Goal: Task Accomplishment & Management: Manage account settings

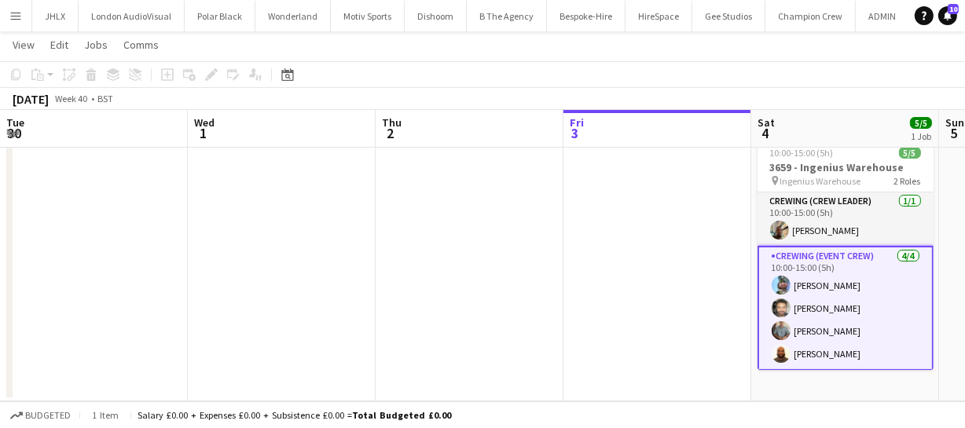
scroll to position [0, 541]
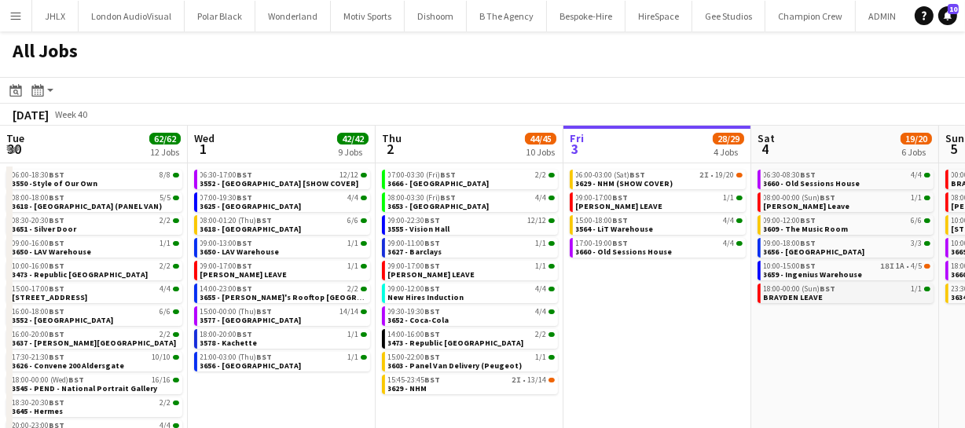
scroll to position [0, 376]
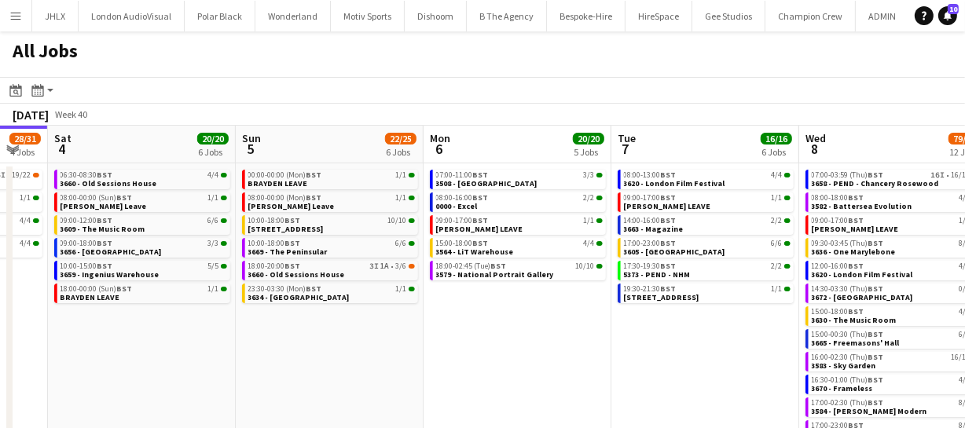
scroll to position [0, 762]
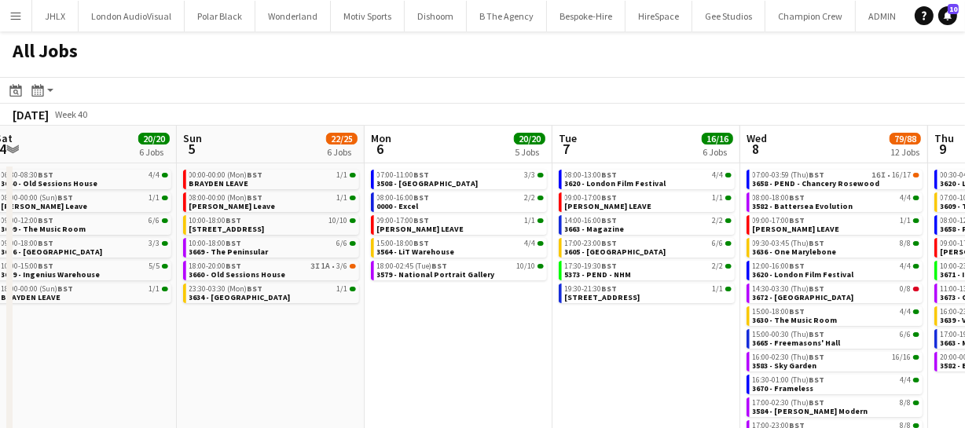
drag, startPoint x: 625, startPoint y: 343, endPoint x: 239, endPoint y: 359, distance: 386.9
click at [239, 359] on app-calendar-viewport "Tue 30 62/62 12 Jobs Wed 1 42/42 9 Jobs Thu 2 44/45 10 Jobs Fri 3 28/31 4 Jobs …" at bounding box center [482, 284] width 965 height 317
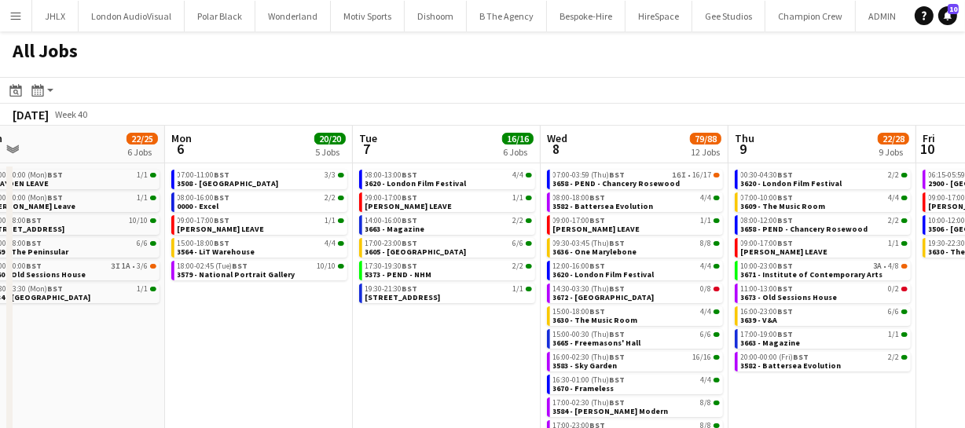
scroll to position [0, 603]
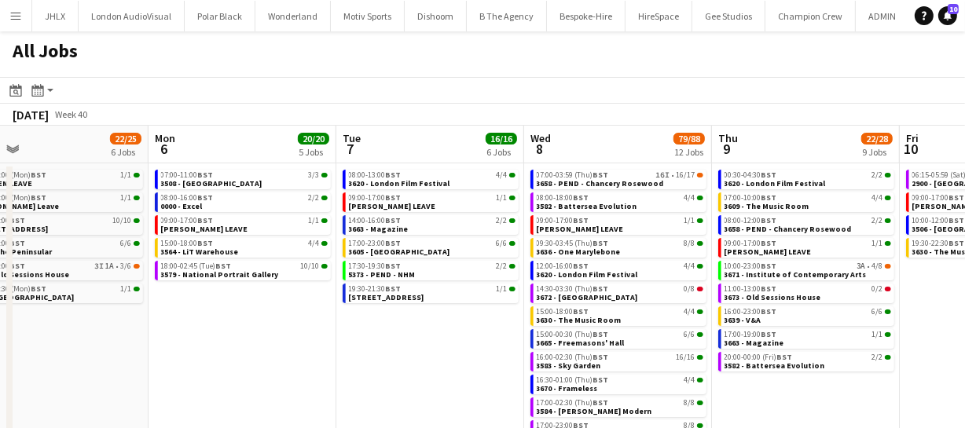
drag, startPoint x: 576, startPoint y: 317, endPoint x: 360, endPoint y: 329, distance: 216.4
click at [360, 329] on app-calendar-viewport "Thu 2 44/45 10 Jobs Fri 3 28/31 4 Jobs Sat 4 20/20 6 Jobs Sun 5 22/25 6 Jobs Mo…" at bounding box center [482, 284] width 965 height 317
click at [618, 177] on div "07:00-03:59 (Thu) BST 16I • 16/17" at bounding box center [620, 175] width 167 height 8
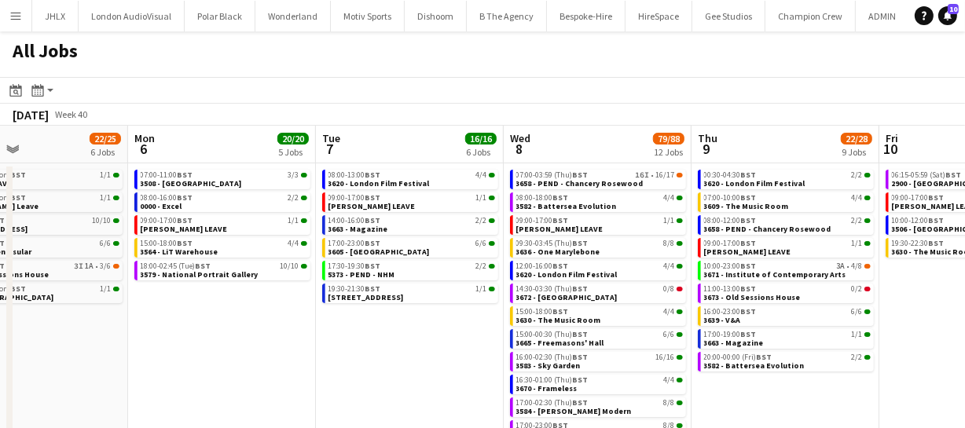
scroll to position [0, 625]
drag, startPoint x: 471, startPoint y: 336, endPoint x: 449, endPoint y: 337, distance: 22.0
click at [449, 337] on app-calendar-viewport "Thu 2 44/45 10 Jobs Fri 3 28/31 4 Jobs Sat 4 20/20 6 Jobs Sun 5 22/25 6 Jobs Mo…" at bounding box center [482, 284] width 965 height 317
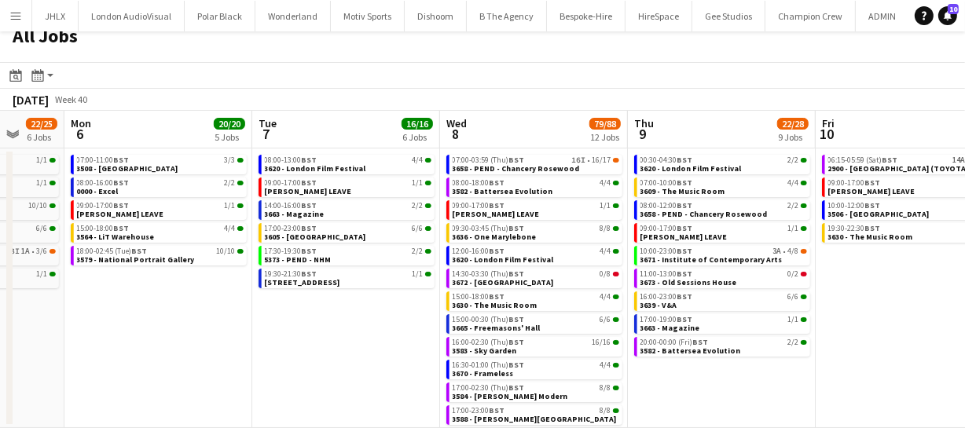
scroll to position [0, 729]
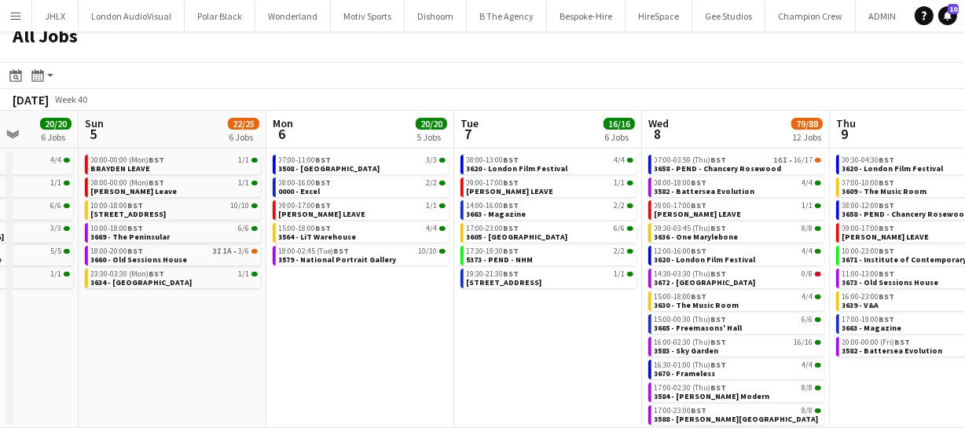
drag, startPoint x: 410, startPoint y: 353, endPoint x: 546, endPoint y: 324, distance: 139.0
click at [546, 324] on app-calendar-viewport "Thu 2 44/45 10 Jobs Fri 3 28/31 4 Jobs Sat 4 20/20 6 Jobs Sun 5 22/25 6 Jobs Mo…" at bounding box center [482, 269] width 965 height 317
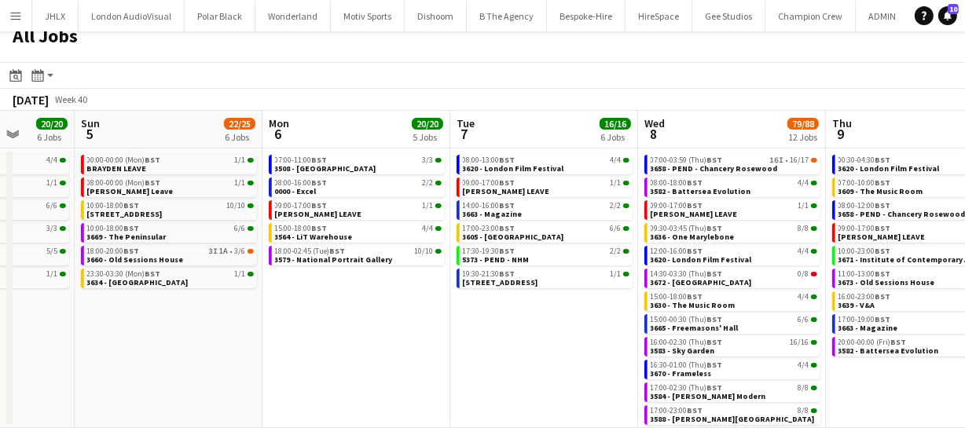
drag, startPoint x: 390, startPoint y: 333, endPoint x: 448, endPoint y: 327, distance: 57.7
click at [437, 328] on app-calendar-viewport "Thu 2 44/45 10 Jobs Fri 3 28/31 4 Jobs Sat 4 20/20 6 Jobs Sun 5 22/25 6 Jobs Mo…" at bounding box center [482, 269] width 965 height 317
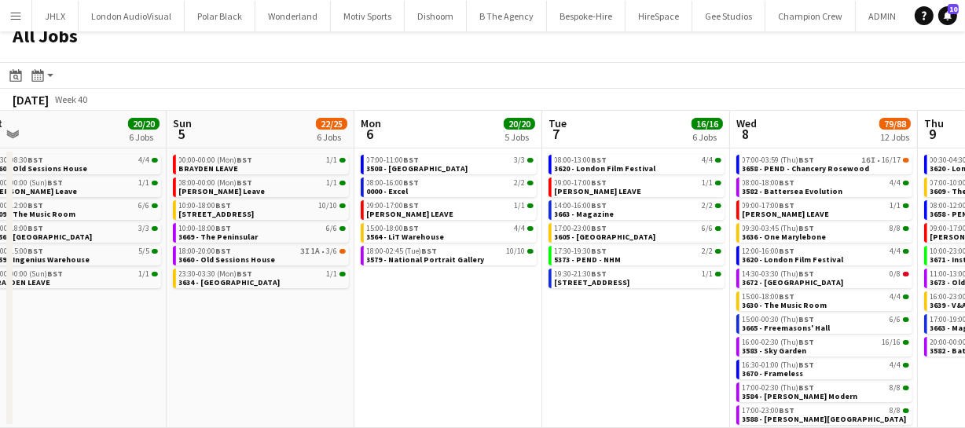
drag, startPoint x: 410, startPoint y: 327, endPoint x: 559, endPoint y: 310, distance: 149.4
click at [608, 312] on app-calendar-viewport "Thu 2 44/45 10 Jobs Fri 3 28/31 4 Jobs Sat 4 20/20 6 Jobs Sun 5 22/25 6 Jobs Mo…" at bounding box center [482, 269] width 965 height 317
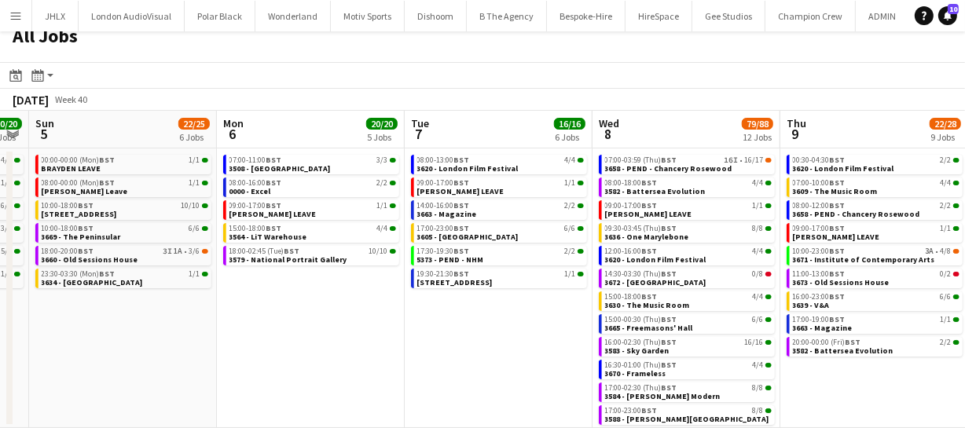
scroll to position [0, 737]
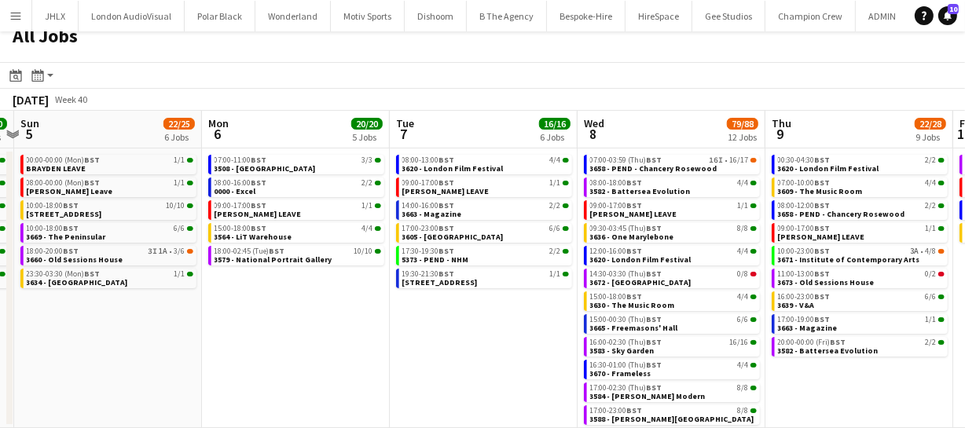
drag, startPoint x: 592, startPoint y: 363, endPoint x: 242, endPoint y: 343, distance: 350.2
click at [242, 343] on app-calendar-viewport "Wed 1 42/42 9 Jobs Thu 2 44/45 10 Jobs Fri 3 28/31 4 Jobs Sat 4 20/20 6 Jobs Su…" at bounding box center [482, 269] width 965 height 317
click at [443, 275] on span "BST" at bounding box center [447, 274] width 16 height 10
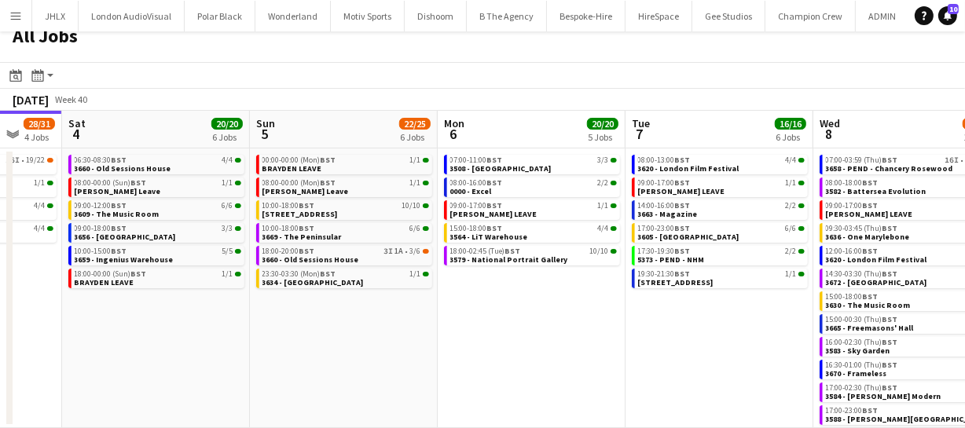
scroll to position [0, 688]
drag, startPoint x: 229, startPoint y: 314, endPoint x: 464, endPoint y: 339, distance: 236.9
click at [464, 339] on app-calendar-viewport "Tue 30 62/62 12 Jobs Wed 1 42/42 9 Jobs Thu 2 44/45 10 Jobs Fri 3 28/31 4 Jobs …" at bounding box center [482, 269] width 965 height 317
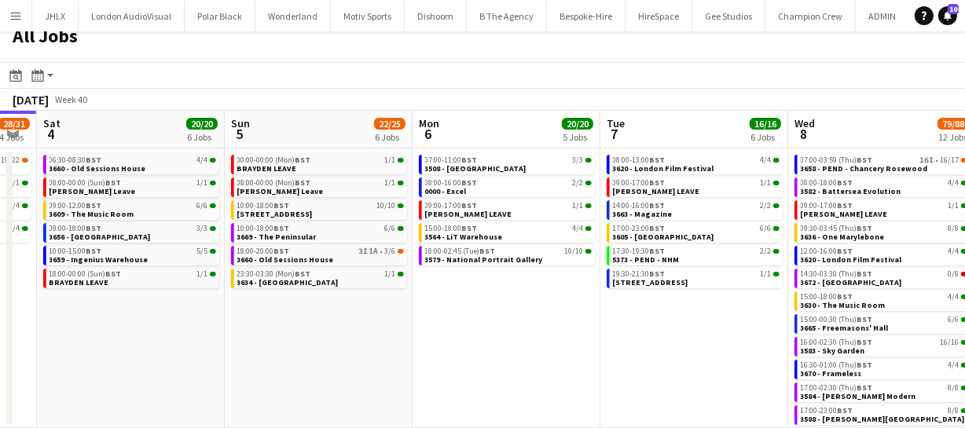
scroll to position [0, 715]
drag, startPoint x: 463, startPoint y: 334, endPoint x: 436, endPoint y: 336, distance: 26.8
click at [436, 336] on app-calendar-viewport "Tue 30 62/62 12 Jobs Wed 1 42/42 9 Jobs Thu 2 44/45 10 Jobs Fri 3 28/31 4 Jobs …" at bounding box center [482, 269] width 965 height 317
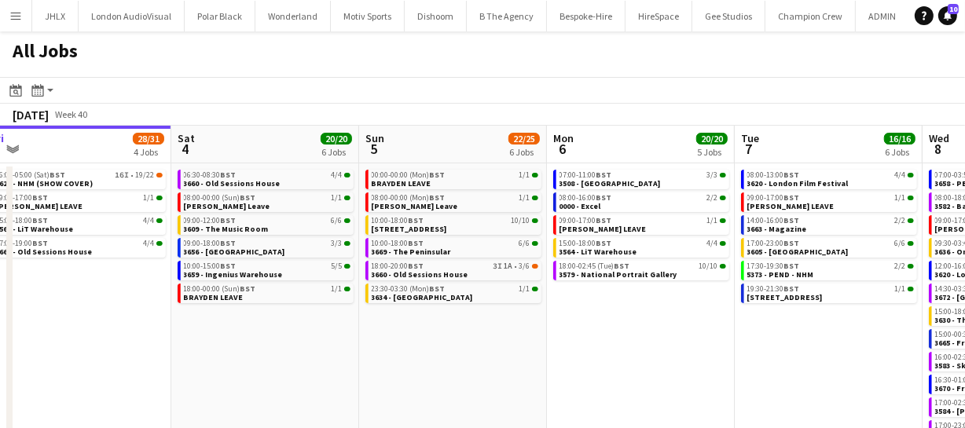
scroll to position [0, 495]
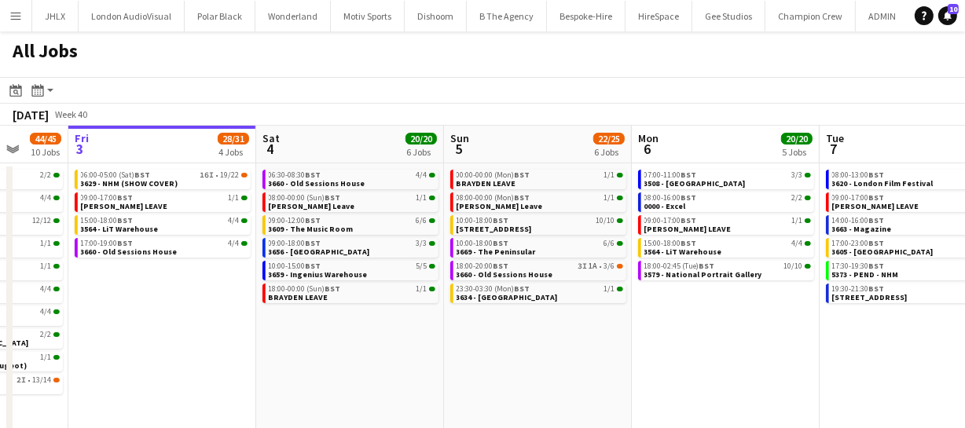
drag, startPoint x: 360, startPoint y: 385, endPoint x: 579, endPoint y: 344, distance: 223.0
click at [579, 344] on app-calendar-viewport "Tue 30 62/62 12 Jobs Wed 1 42/42 9 Jobs Thu 2 44/45 10 Jobs Fri 3 28/31 4 Jobs …" at bounding box center [482, 284] width 965 height 317
click at [581, 345] on app-date-cell "00:00-00:00 (Mon) BST 1/1 BRAYDEN LEAVE 08:00-00:00 (Mon) BST 1/1 Shane Leave 1…" at bounding box center [538, 303] width 188 height 280
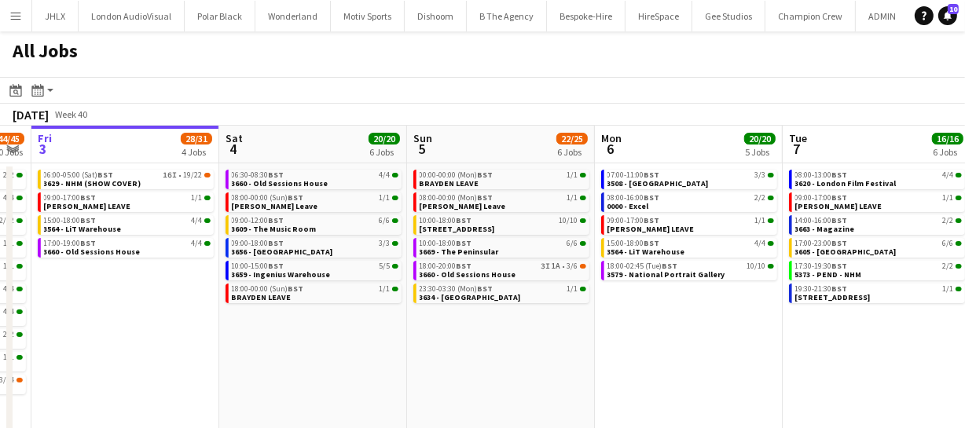
drag, startPoint x: 856, startPoint y: 334, endPoint x: 820, endPoint y: 336, distance: 36.2
click at [820, 336] on app-calendar-viewport "Tue 30 62/62 12 Jobs Wed 1 42/42 9 Jobs Thu 2 44/45 10 Jobs Fri 3 28/31 4 Jobs …" at bounding box center [482, 284] width 965 height 317
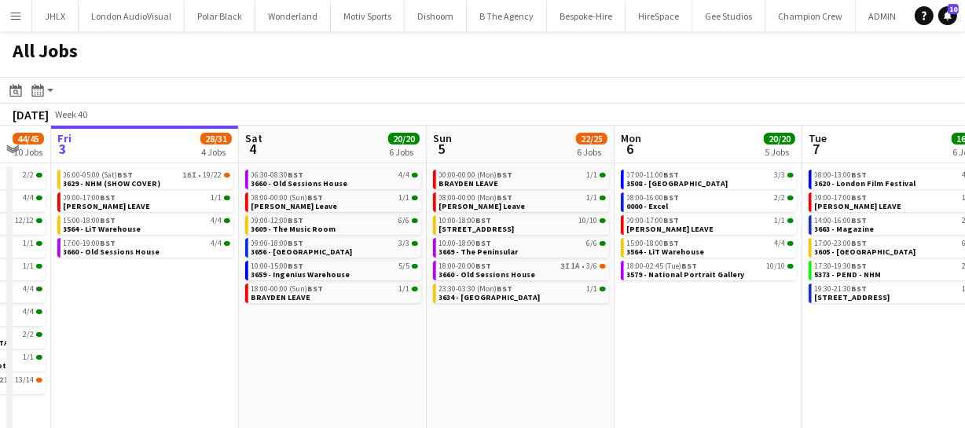
scroll to position [0, 515]
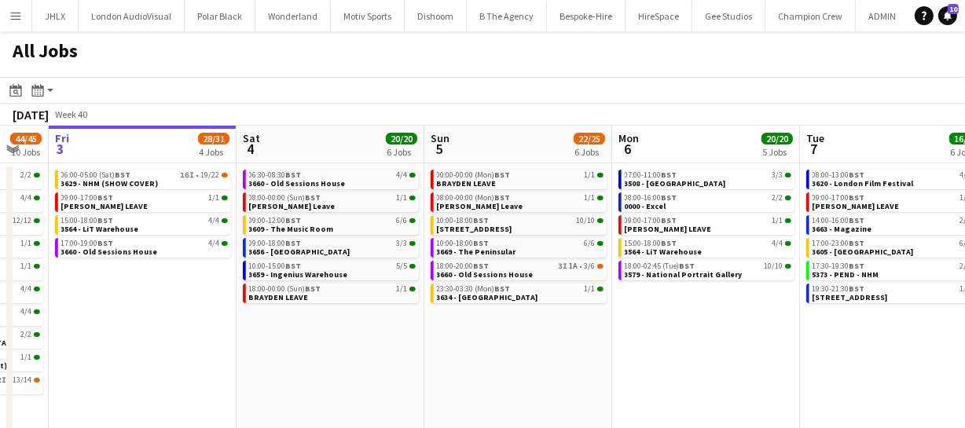
drag, startPoint x: 190, startPoint y: 318, endPoint x: 207, endPoint y: 322, distance: 17.7
click at [207, 322] on app-calendar-viewport "Tue 30 62/62 12 Jobs Wed 1 42/42 9 Jobs Thu 2 44/45 10 Jobs Fri 3 28/31 4 Jobs …" at bounding box center [482, 284] width 965 height 317
click at [115, 174] on span "06:00-05:00 (Sat) BST" at bounding box center [96, 175] width 70 height 8
click at [299, 248] on span "3656 - Silvertown Studios" at bounding box center [299, 252] width 101 height 10
click at [295, 271] on span "3659 - Ingenius Warehouse" at bounding box center [298, 274] width 99 height 10
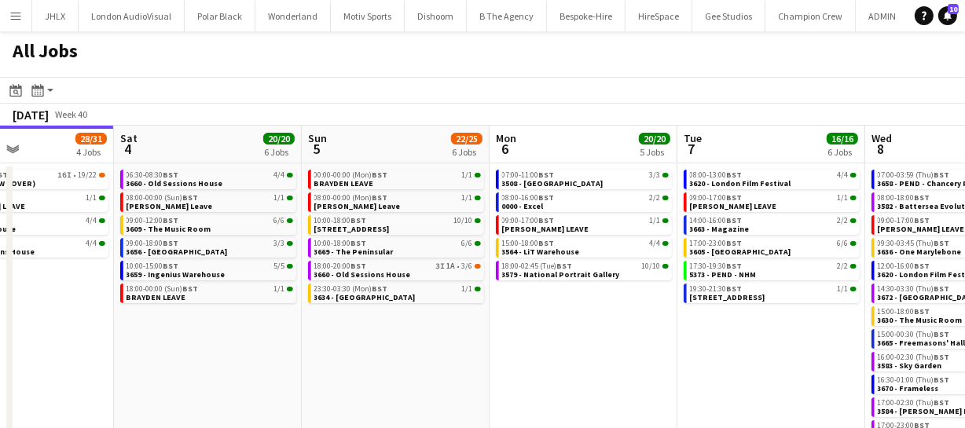
scroll to position [0, 635]
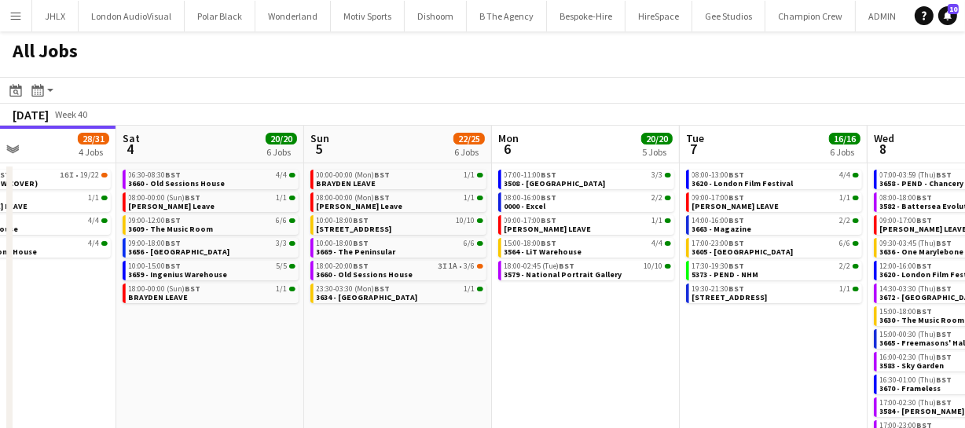
drag, startPoint x: 376, startPoint y: 338, endPoint x: 255, endPoint y: 354, distance: 121.2
click at [255, 354] on app-calendar-viewport "Tue 30 62/62 12 Jobs Wed 1 42/42 9 Jobs Thu 2 44/45 10 Jobs Fri 3 28/31 4 Jobs …" at bounding box center [482, 284] width 965 height 317
drag, startPoint x: 533, startPoint y: 353, endPoint x: 380, endPoint y: 349, distance: 153.3
click at [383, 351] on app-calendar-viewport "Tue 30 62/62 12 Jobs Wed 1 42/42 9 Jobs Thu 2 44/45 10 Jobs Fri 3 28/31 4 Jobs …" at bounding box center [482, 284] width 965 height 317
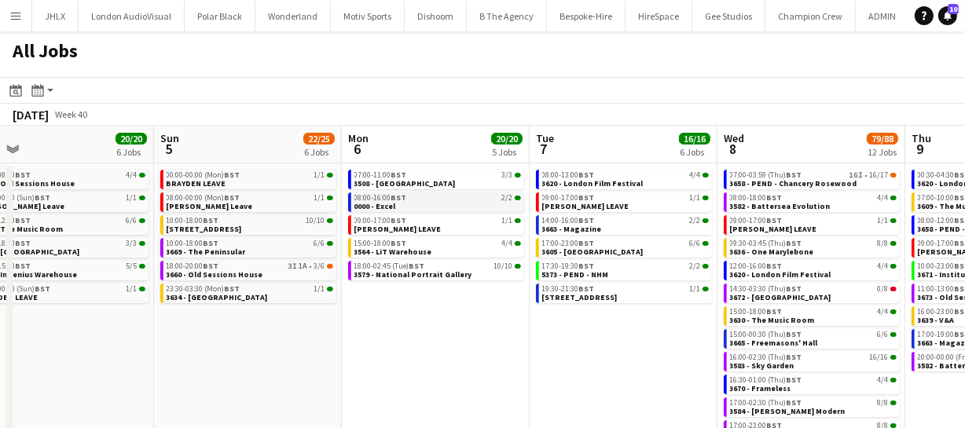
click at [420, 196] on div "08:00-16:00 BST 2/2" at bounding box center [437, 198] width 167 height 8
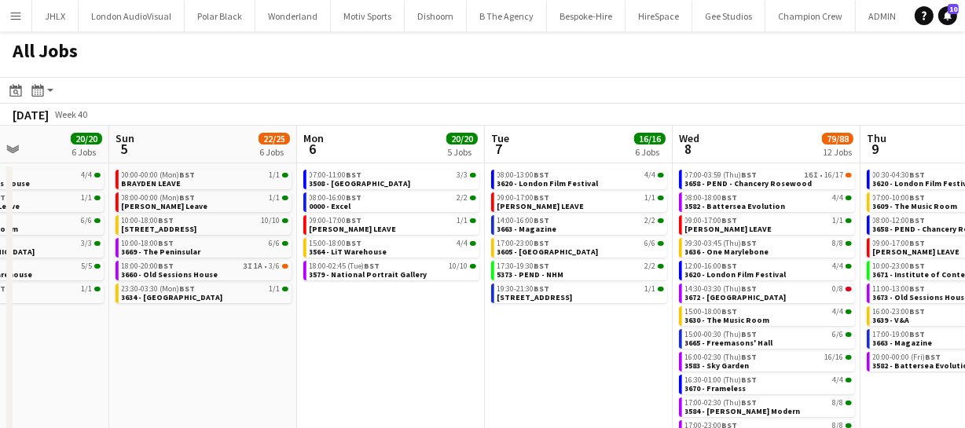
drag, startPoint x: 507, startPoint y: 337, endPoint x: 426, endPoint y: 337, distance: 80.9
click at [429, 337] on app-calendar-viewport "Thu 2 44/45 10 Jobs Fri 3 28/31 4 Jobs Sat 4 20/20 6 Jobs Sun 5 22/25 6 Jobs Mo…" at bounding box center [482, 284] width 965 height 317
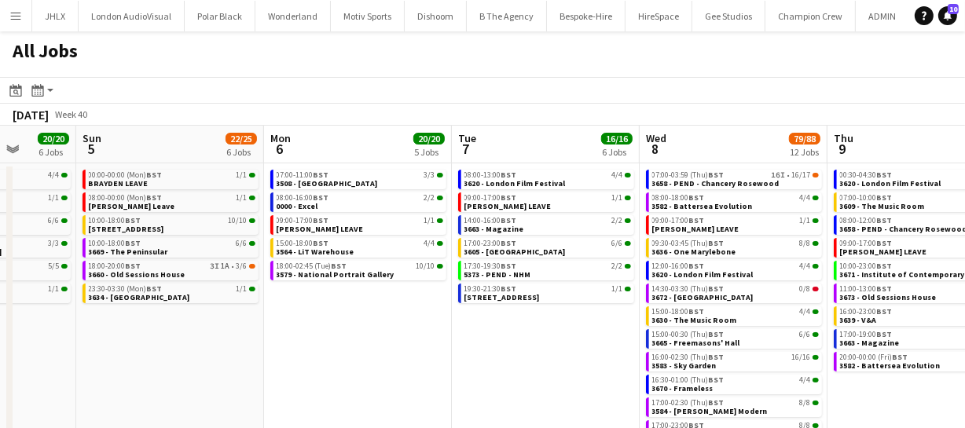
click at [515, 332] on app-date-cell "08:00-13:00 BST 4/4 3620 - London Film Festival 09:00-17:00 BST 1/1 ANDY LEAVE …" at bounding box center [546, 303] width 188 height 280
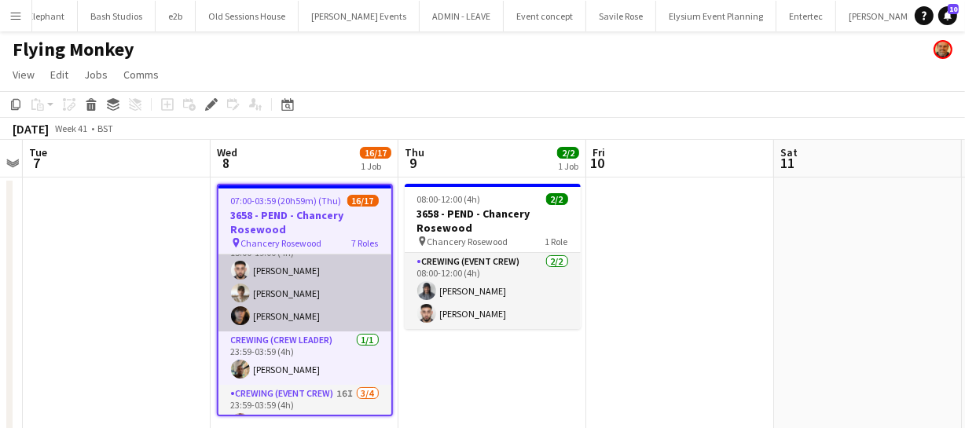
scroll to position [440, 0]
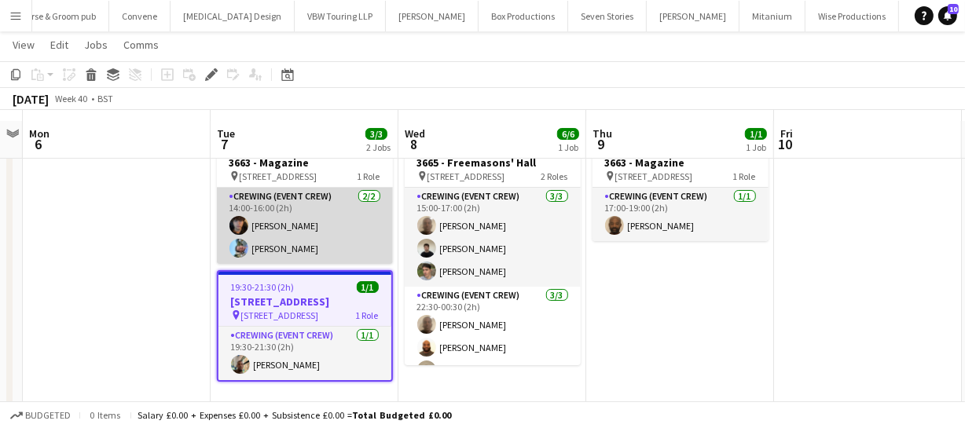
scroll to position [60, 0]
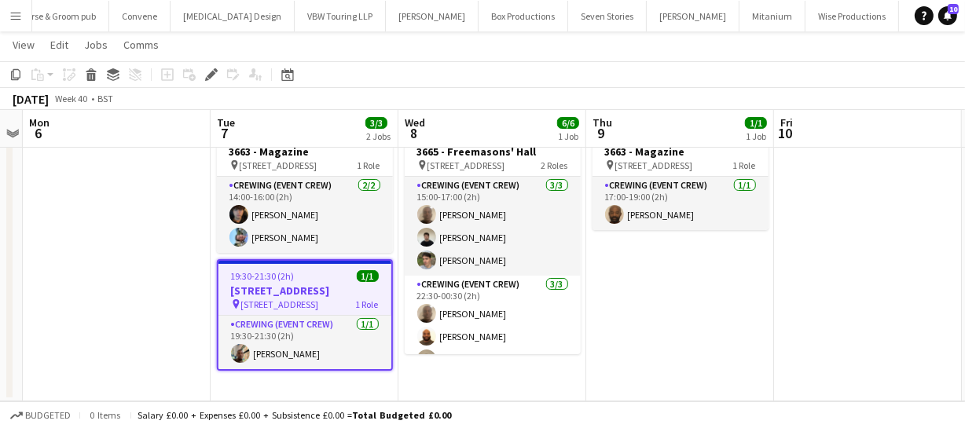
click at [291, 289] on h3 "3664 - Kings Place" at bounding box center [304, 291] width 173 height 14
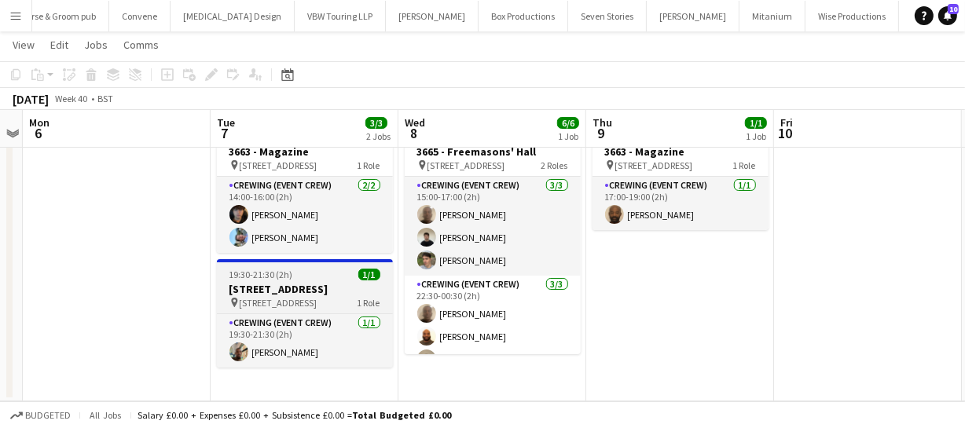
click at [291, 289] on h3 "3664 - Kings Place" at bounding box center [305, 289] width 176 height 14
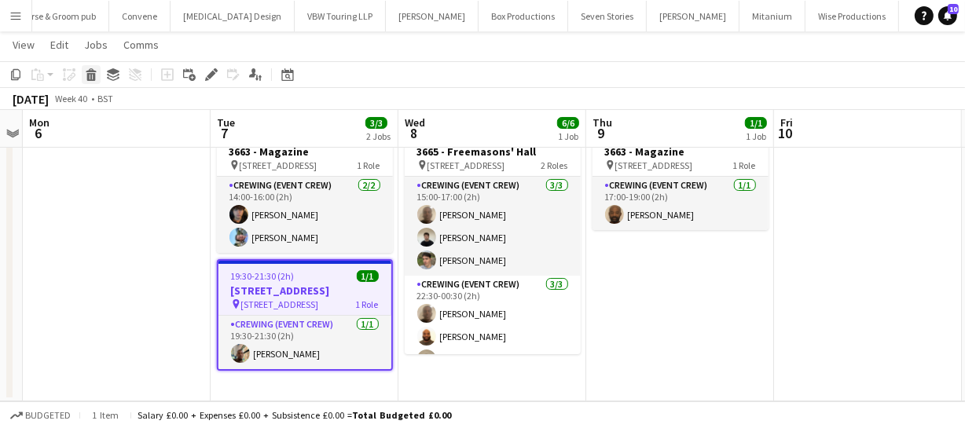
click at [90, 75] on icon at bounding box center [91, 77] width 9 height 8
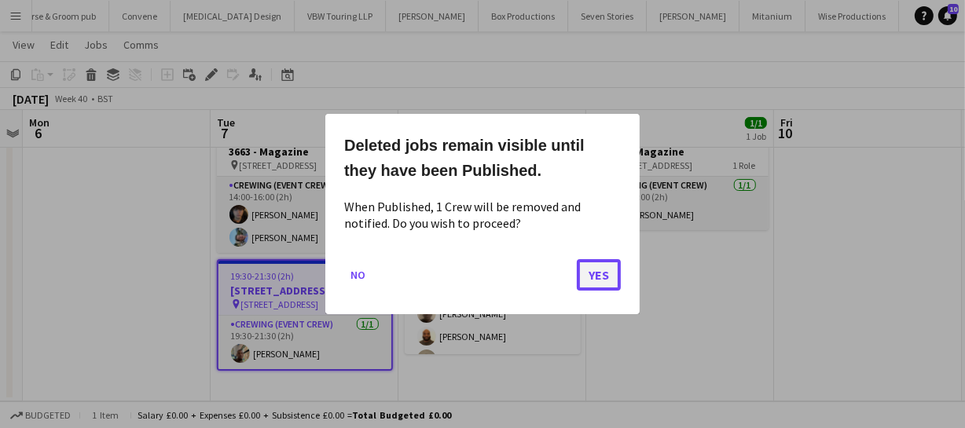
click at [585, 276] on button "Yes" at bounding box center [599, 274] width 44 height 31
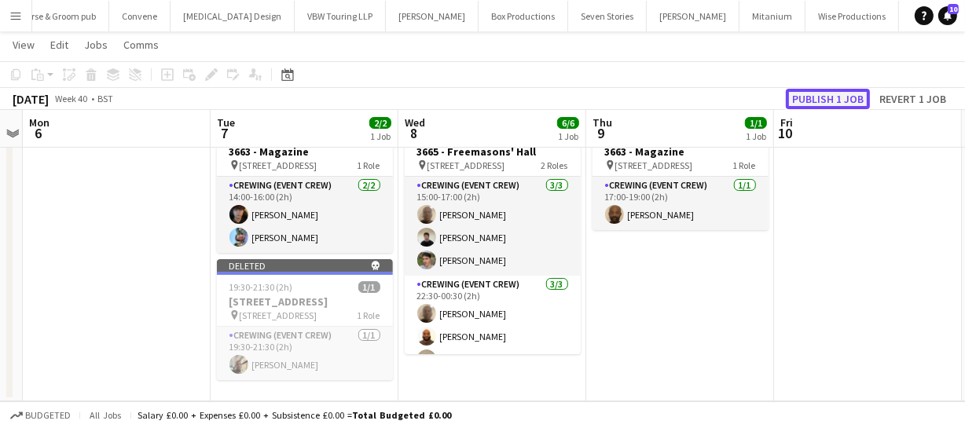
click at [820, 94] on button "Publish 1 job" at bounding box center [828, 99] width 84 height 20
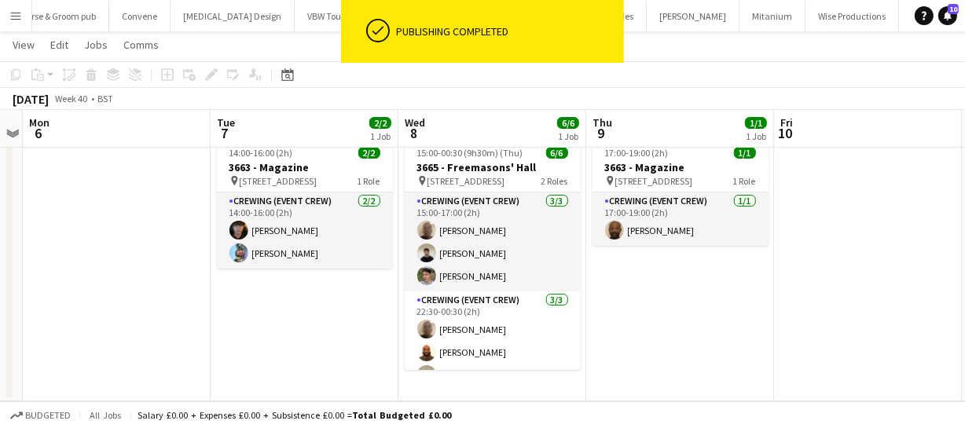
scroll to position [45, 0]
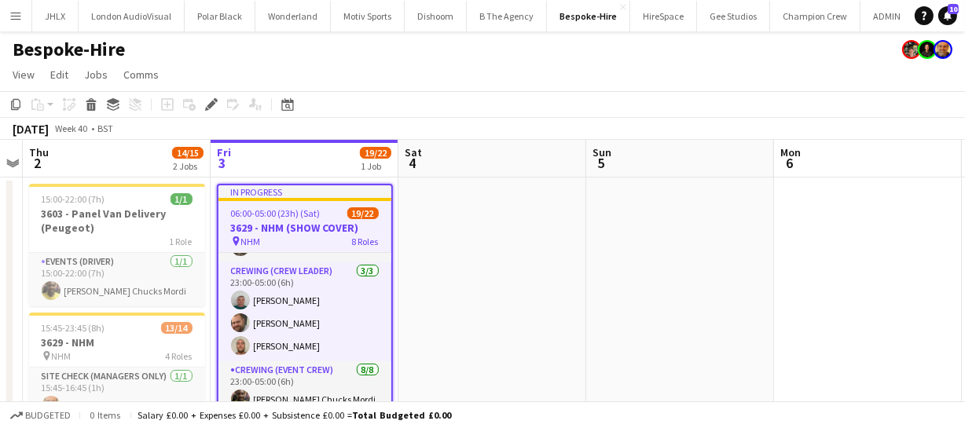
scroll to position [357, 0]
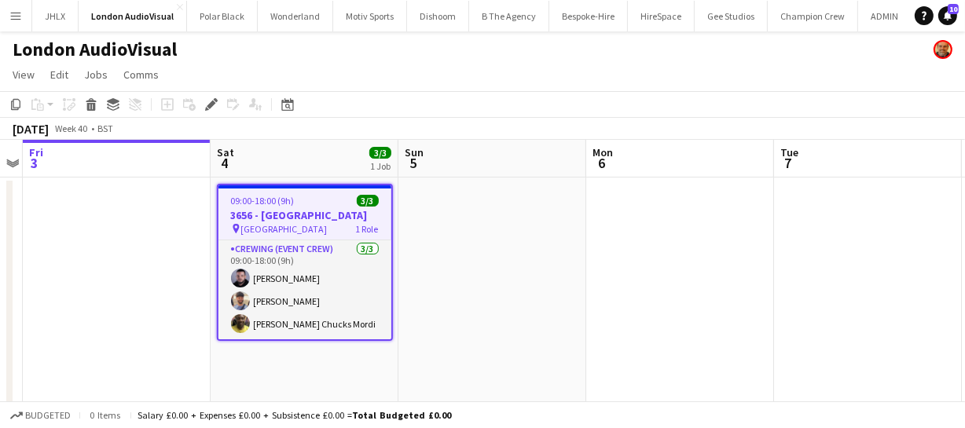
click at [261, 215] on h3 "3656 - Silvertown Studios" at bounding box center [304, 215] width 173 height 14
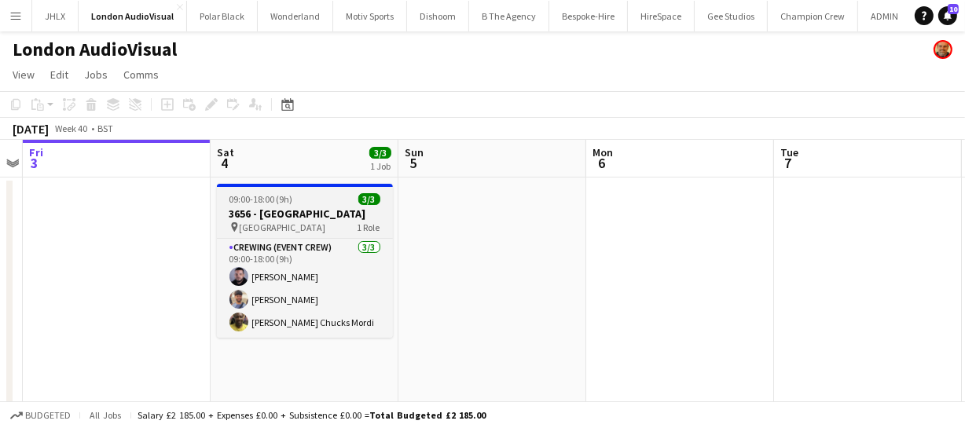
click at [264, 207] on h3 "3656 - Silvertown Studios" at bounding box center [305, 214] width 176 height 14
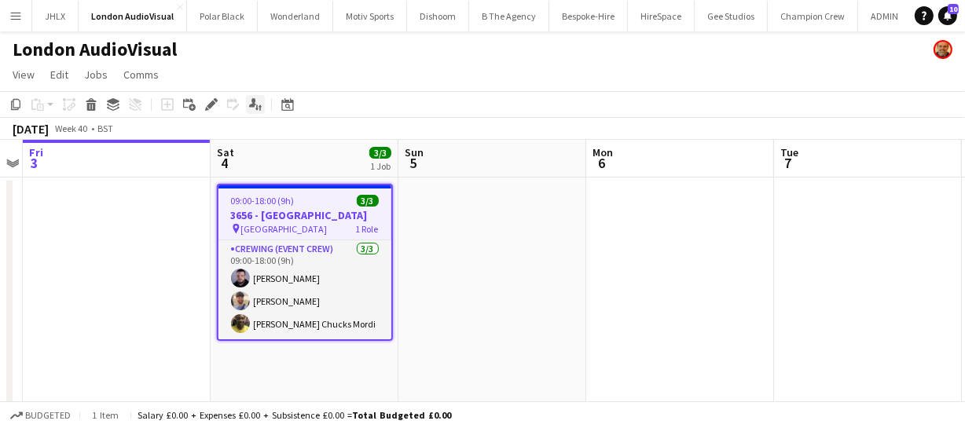
click at [255, 110] on icon "Applicants" at bounding box center [255, 104] width 13 height 13
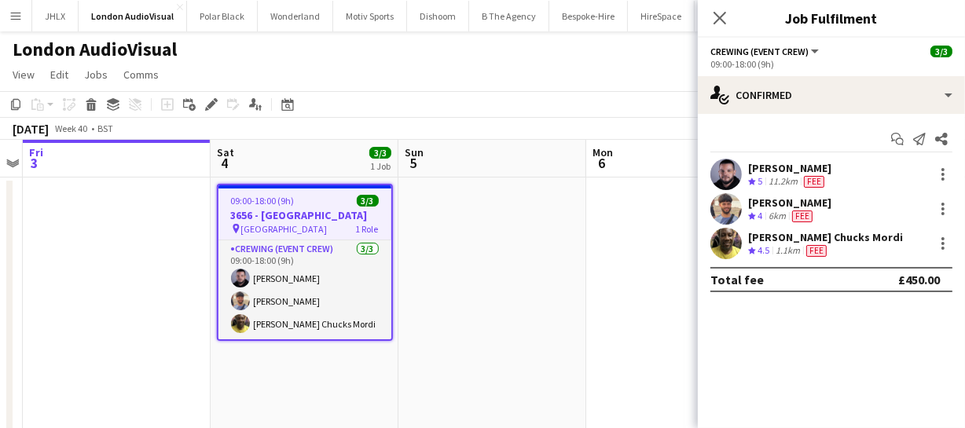
drag, startPoint x: 761, startPoint y: 167, endPoint x: 865, endPoint y: 249, distance: 132.0
click at [865, 249] on div "Start chat Send notification Share Paul Fisk Crew rating 5 11.2km Fee Faris Ali…" at bounding box center [831, 209] width 267 height 191
copy div "Paul Fisk Crew rating 5 11.2km Fee Faris Ali Crew rating 4 6km Fee Alphonsus Ch…"
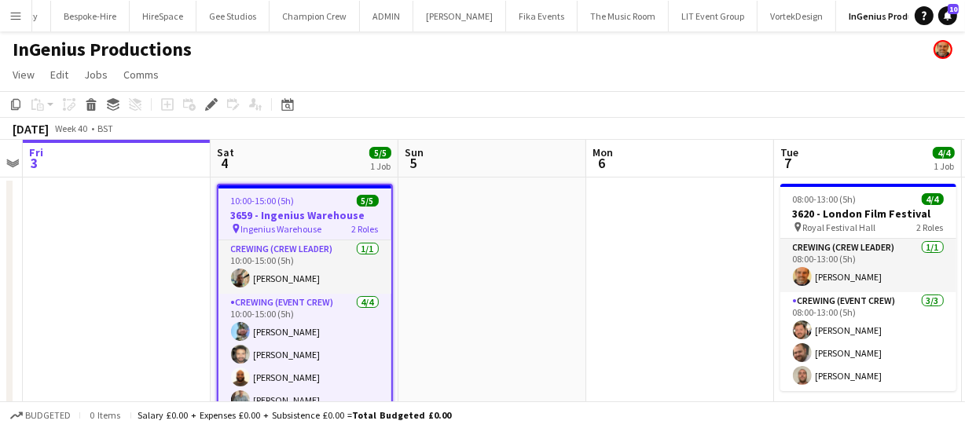
click at [314, 208] on h3 "3659 - Ingenius Warehouse" at bounding box center [304, 215] width 173 height 14
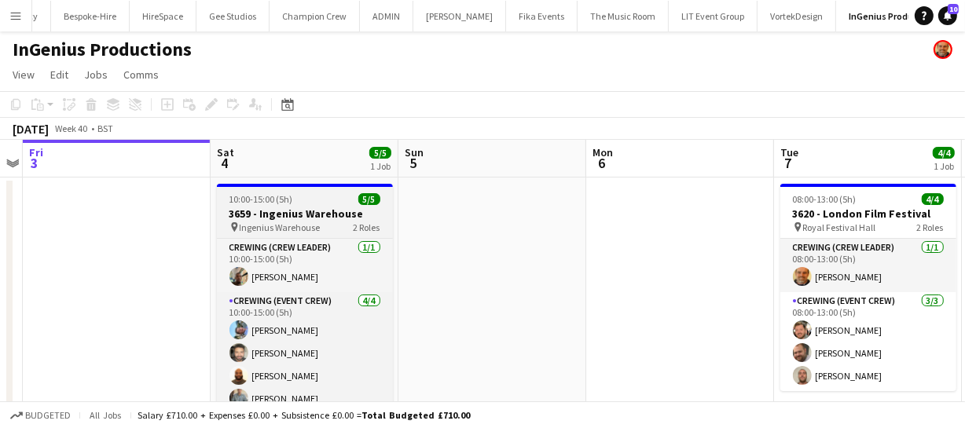
click at [281, 214] on h3 "3659 - Ingenius Warehouse" at bounding box center [305, 214] width 176 height 14
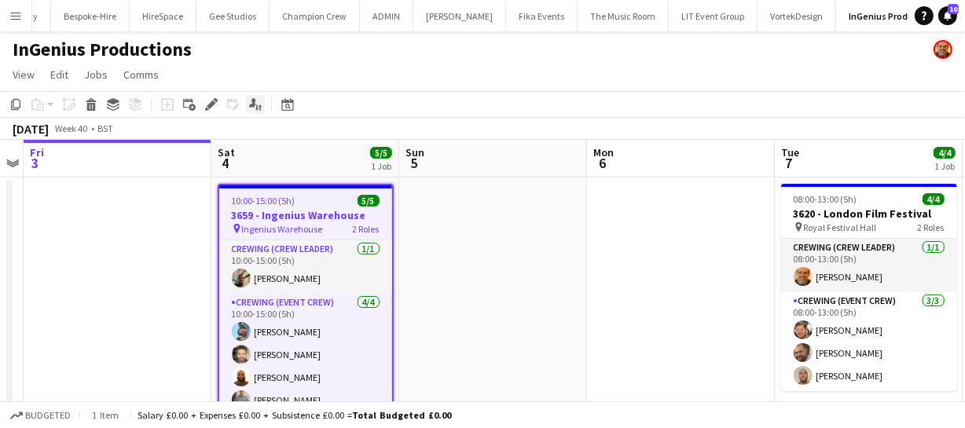
click at [257, 113] on div "Applicants" at bounding box center [255, 104] width 19 height 19
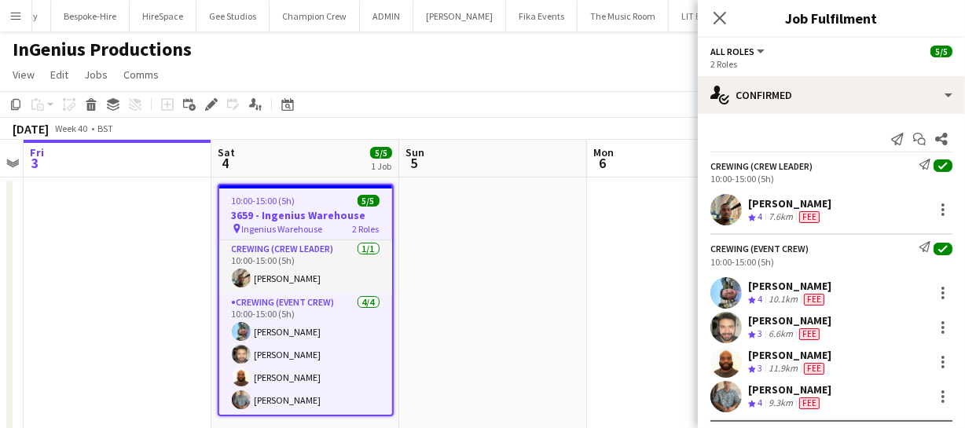
drag, startPoint x: 743, startPoint y: 189, endPoint x: 857, endPoint y: 411, distance: 249.1
click at [857, 411] on app-confirmed-crew "Crewing (Crew Leader) Send notification check 10:00-15:00 (5h) Stephon Johnson …" at bounding box center [831, 302] width 267 height 286
copy app-confirmed-crew "Stephon Johnson Crew rating 4 7.6km Fee Crewing (Event Crew) Send notification …"
click at [738, 159] on div "Crewing (Crew Leader) Send notification check 10:00-15:00 (5h)" at bounding box center [831, 172] width 267 height 26
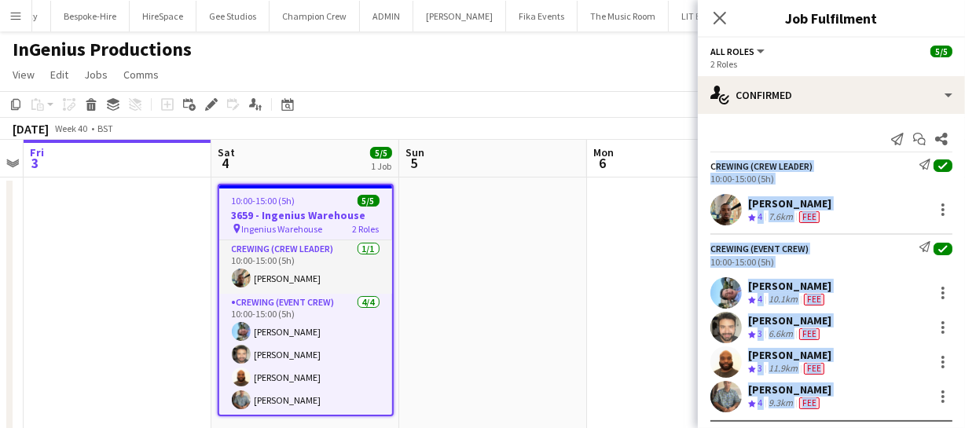
drag, startPoint x: 708, startPoint y: 161, endPoint x: 872, endPoint y: 400, distance: 289.8
click at [872, 400] on app-confirmed-crew "Crewing (Crew Leader) Send notification check 10:00-15:00 (5h) Stephon Johnson …" at bounding box center [831, 302] width 267 height 286
copy app-confirmed-crew "Crewing (Crew Leader) Send notification check 10:00-15:00 (5h) Stephon Johnson …"
click at [721, 18] on icon at bounding box center [719, 17] width 15 height 15
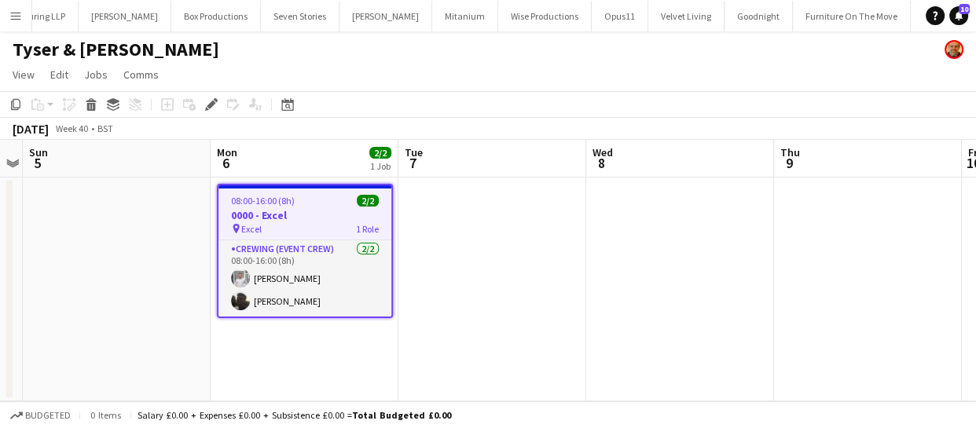
scroll to position [0, 4879]
click at [275, 212] on h3 "0000 - Excel" at bounding box center [304, 215] width 173 height 14
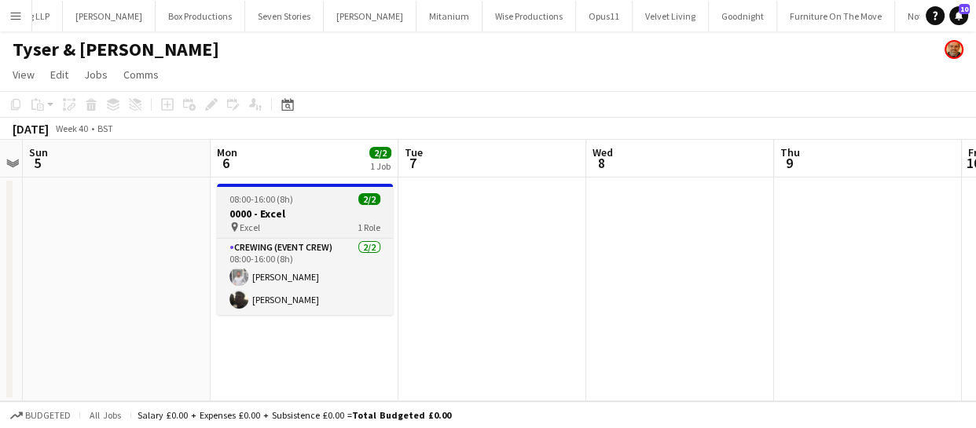
click at [275, 212] on h3 "0000 - Excel" at bounding box center [305, 214] width 176 height 14
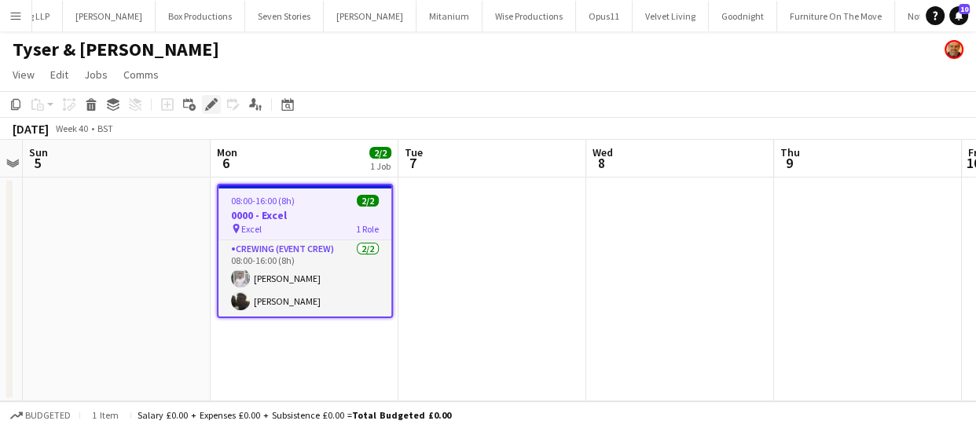
click at [208, 102] on icon "Edit" at bounding box center [211, 104] width 13 height 13
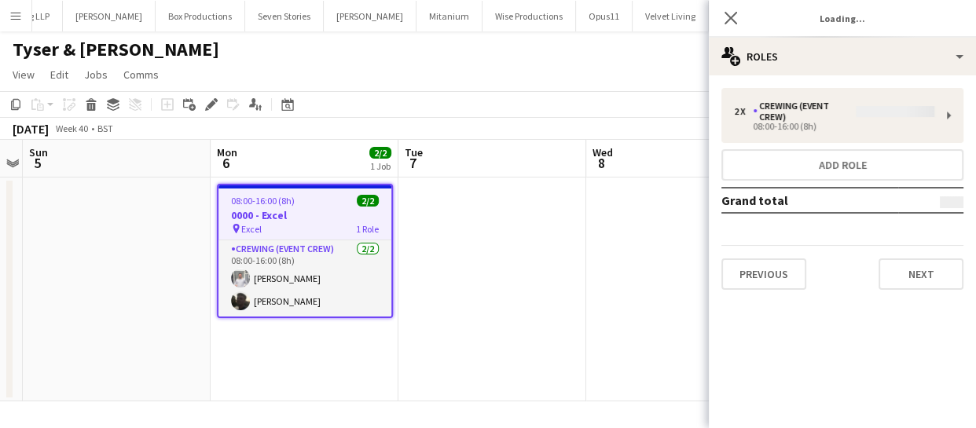
type input "*******"
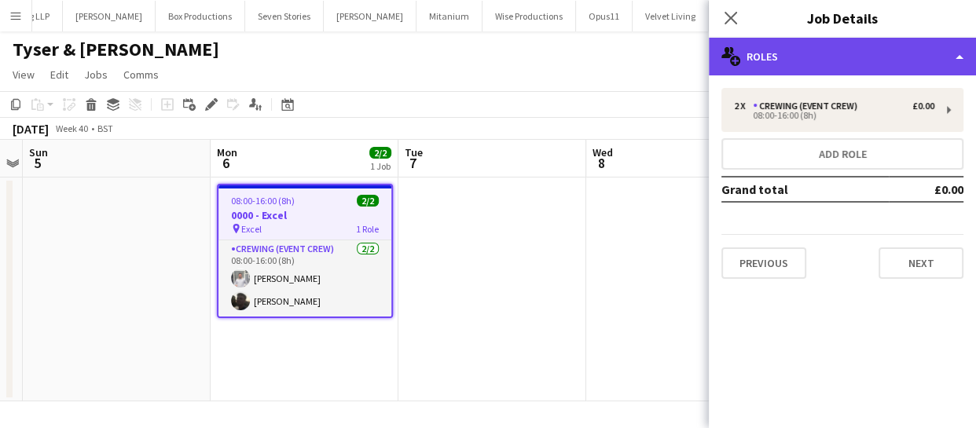
click at [808, 58] on div "multiple-users-add Roles" at bounding box center [842, 57] width 267 height 38
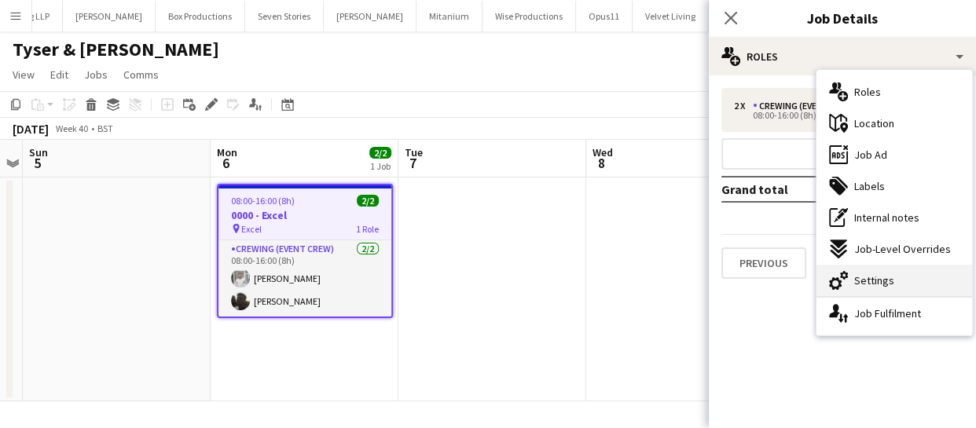
click at [864, 272] on div "cog-double-3 Settings" at bounding box center [894, 280] width 156 height 31
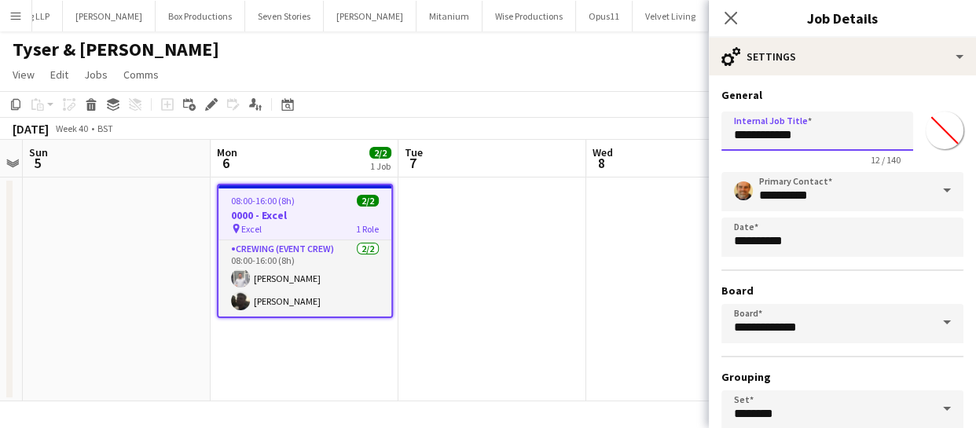
drag, startPoint x: 758, startPoint y: 134, endPoint x: 726, endPoint y: 141, distance: 33.2
click at [726, 141] on input "**********" at bounding box center [817, 131] width 192 height 39
type input "**********"
click at [728, 16] on icon "Close pop-in" at bounding box center [730, 17] width 15 height 15
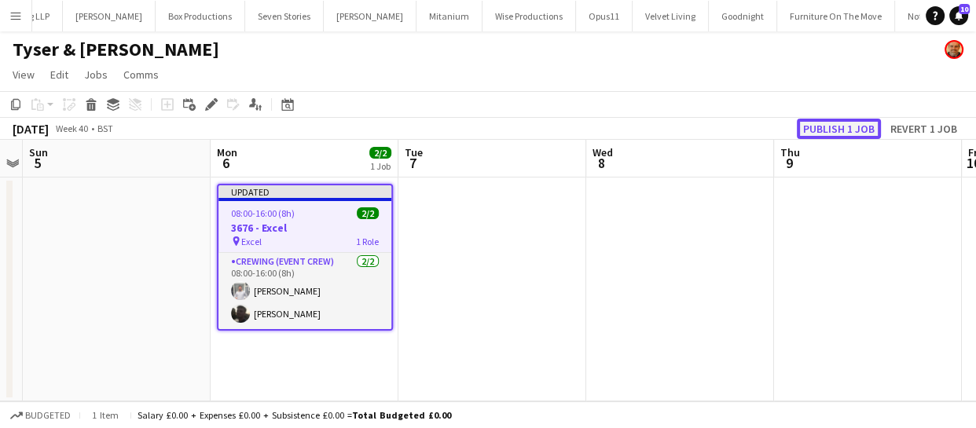
click at [841, 126] on button "Publish 1 job" at bounding box center [839, 129] width 84 height 20
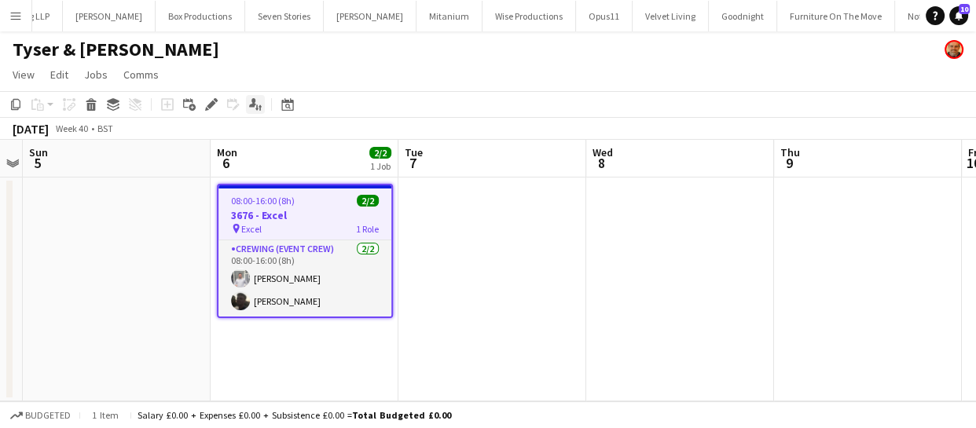
click at [259, 110] on icon "Applicants" at bounding box center [255, 104] width 13 height 13
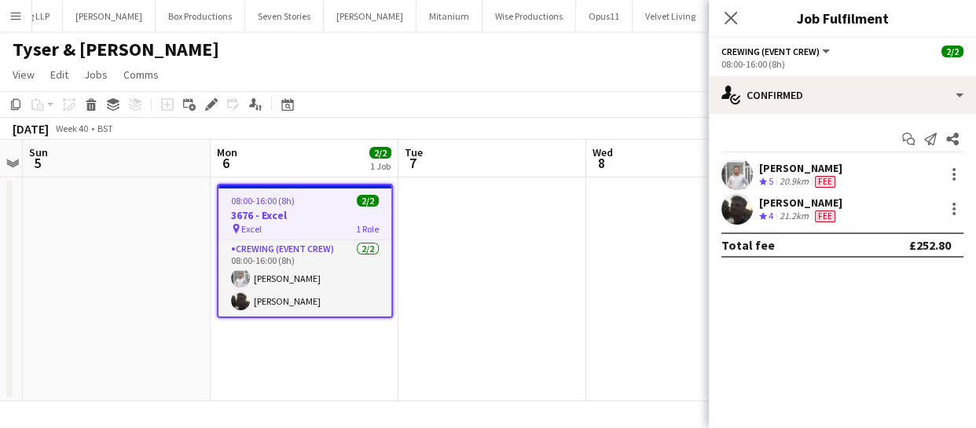
drag, startPoint x: 750, startPoint y: 150, endPoint x: 864, endPoint y: 220, distance: 133.7
click at [864, 220] on div "Start chat Send notification Share Graham Rex Crew rating 5 20.9km Fee Louie Ap…" at bounding box center [842, 192] width 267 height 156
copy div "Graham Rex Crew rating 5 20.9km Fee Louie Applin Crew rating 4 21.2km Fee"
click at [730, 24] on icon "Close pop-in" at bounding box center [730, 17] width 15 height 15
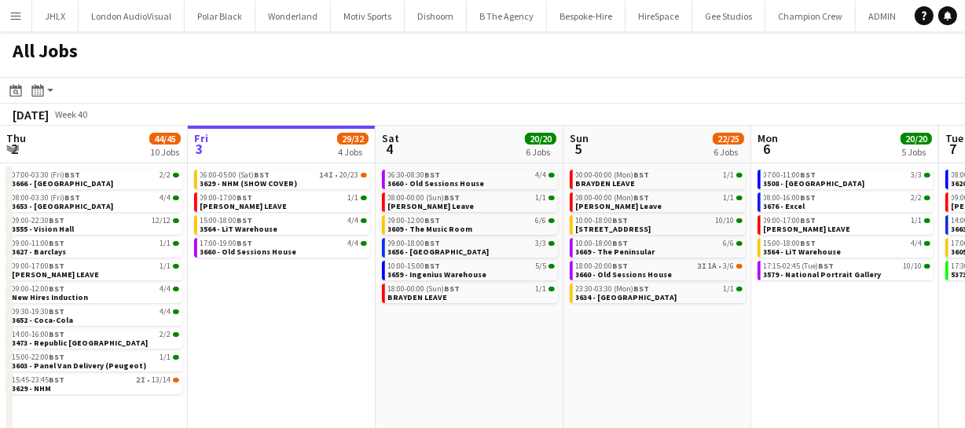
drag, startPoint x: 695, startPoint y: 326, endPoint x: 611, endPoint y: 325, distance: 84.1
click at [606, 328] on app-calendar-viewport "Tue 30 62/62 12 Jobs Wed 1 42/42 9 Jobs Thu 2 44/45 10 Jobs Fri 3 29/32 4 Jobs …" at bounding box center [482, 284] width 965 height 317
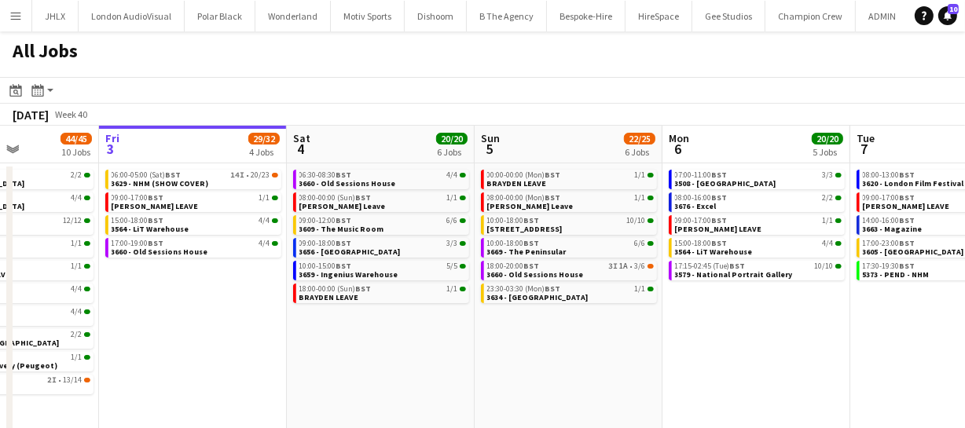
drag, startPoint x: 617, startPoint y: 335, endPoint x: 592, endPoint y: 335, distance: 25.1
click at [596, 335] on app-calendar-viewport "Tue 30 62/62 12 Jobs Wed 1 42/42 9 Jobs Thu 2 44/45 10 Jobs Fri 3 29/32 4 Jobs …" at bounding box center [482, 284] width 965 height 317
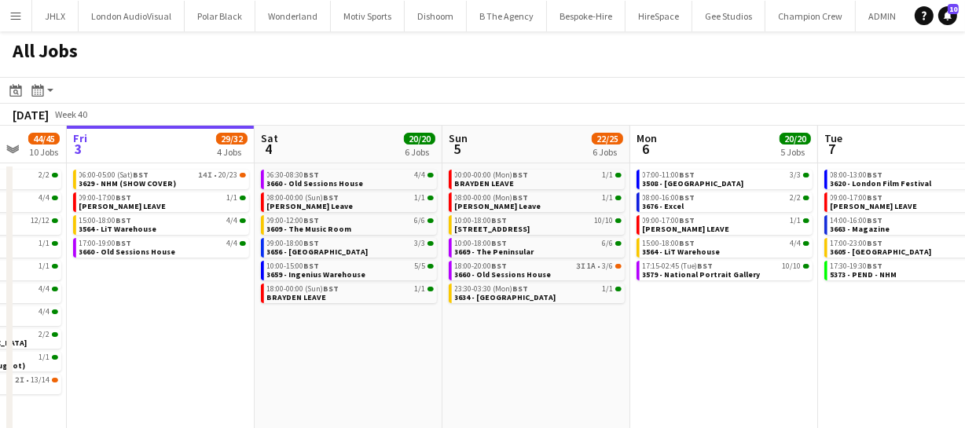
click at [596, 337] on app-calendar-viewport "Tue 30 62/62 12 Jobs Wed 1 42/42 9 Jobs Thu 2 44/45 10 Jobs Fri 3 29/32 4 Jobs …" at bounding box center [482, 284] width 965 height 317
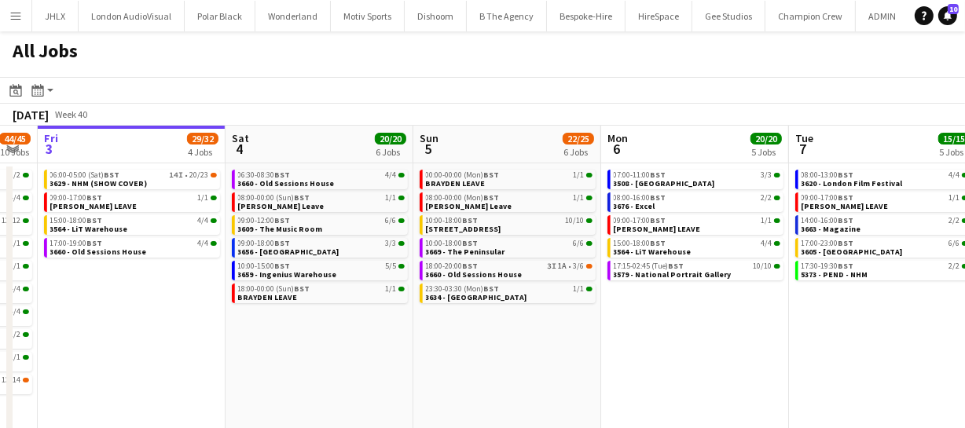
drag, startPoint x: 670, startPoint y: 348, endPoint x: 639, endPoint y: 341, distance: 32.2
click at [636, 345] on app-calendar-viewport "Tue 30 62/62 12 Jobs Wed 1 42/42 9 Jobs Thu 2 44/45 10 Jobs Fri 3 29/32 4 Jobs …" at bounding box center [482, 284] width 965 height 317
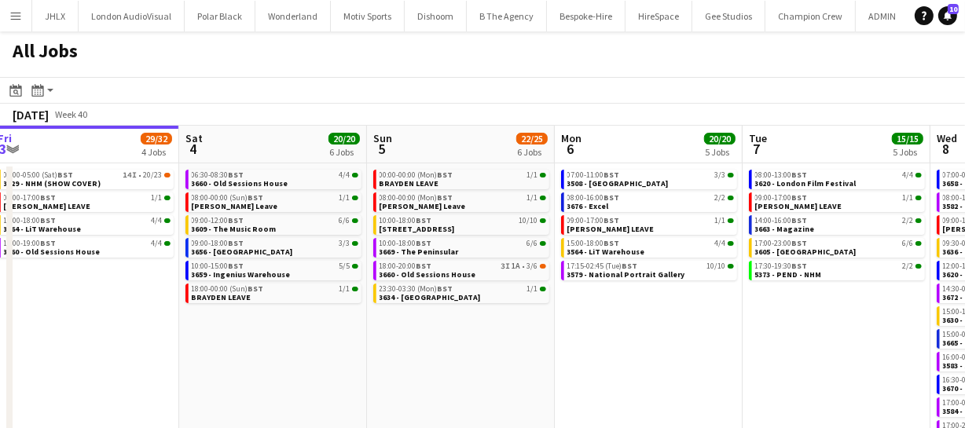
click at [628, 340] on app-calendar-viewport "Tue 30 62/62 12 Jobs Wed 1 42/42 9 Jobs Thu 2 44/45 10 Jobs Fri 3 29/32 4 Jobs …" at bounding box center [482, 284] width 965 height 317
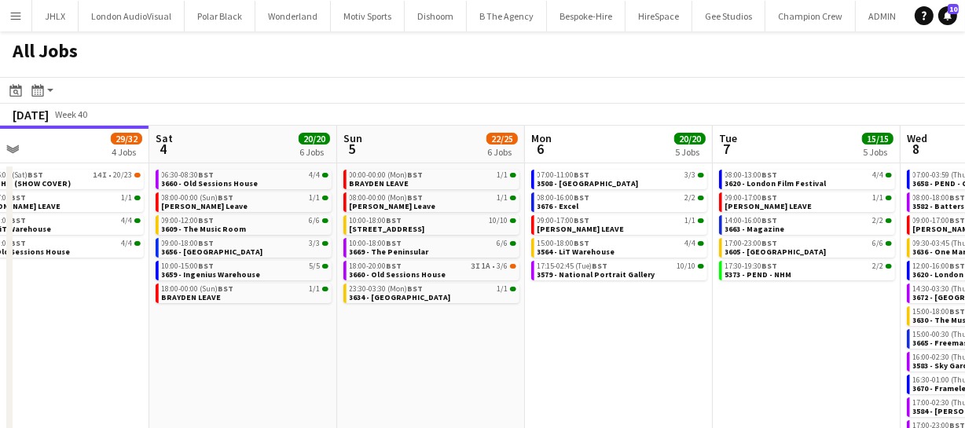
drag, startPoint x: 660, startPoint y: 330, endPoint x: 651, endPoint y: 330, distance: 8.6
click at [654, 330] on app-calendar-viewport "Tue 30 62/62 12 Jobs Wed 1 42/42 9 Jobs Thu 2 44/45 10 Jobs Fri 3 29/32 4 Jobs …" at bounding box center [482, 284] width 965 height 317
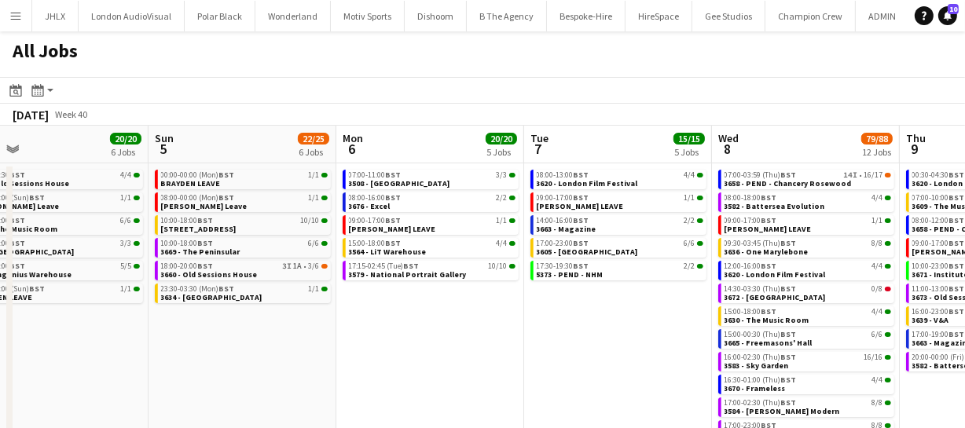
scroll to position [0, 427]
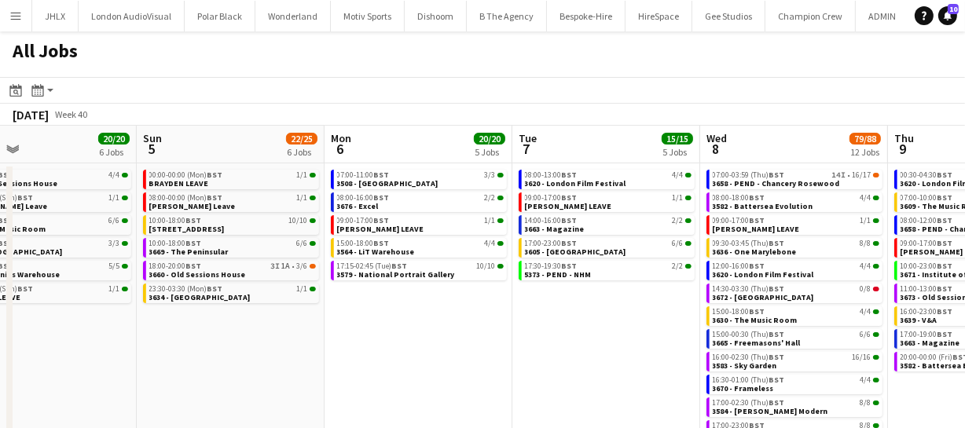
drag, startPoint x: 689, startPoint y: 326, endPoint x: 499, endPoint y: 337, distance: 190.4
click at [499, 337] on app-calendar-viewport "Thu 2 44/45 10 Jobs Fri 3 29/32 4 Jobs Sat 4 20/20 6 Jobs Sun 5 22/25 6 Jobs Mo…" at bounding box center [482, 284] width 965 height 317
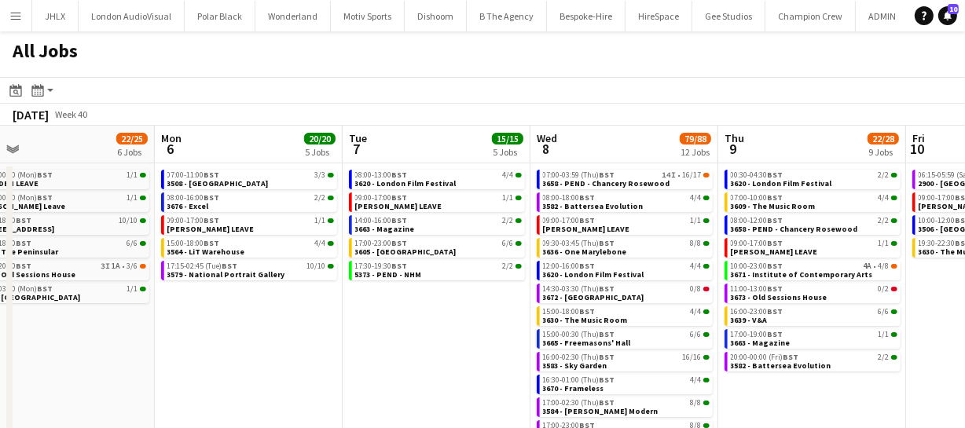
drag, startPoint x: 632, startPoint y: 318, endPoint x: 446, endPoint y: 333, distance: 186.8
click at [446, 333] on app-calendar-viewport "Thu 2 44/45 10 Jobs Fri 3 29/32 4 Jobs Sat 4 20/20 6 Jobs Sun 5 22/25 6 Jobs Mo…" at bounding box center [482, 284] width 965 height 317
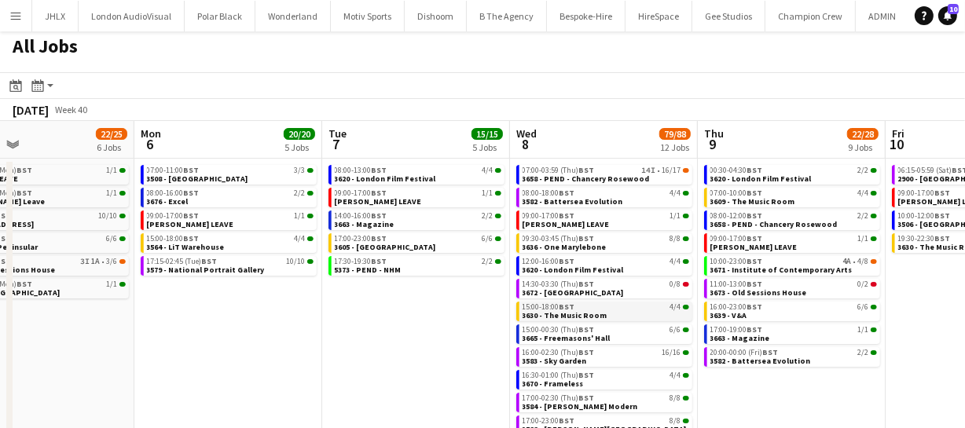
scroll to position [0, 0]
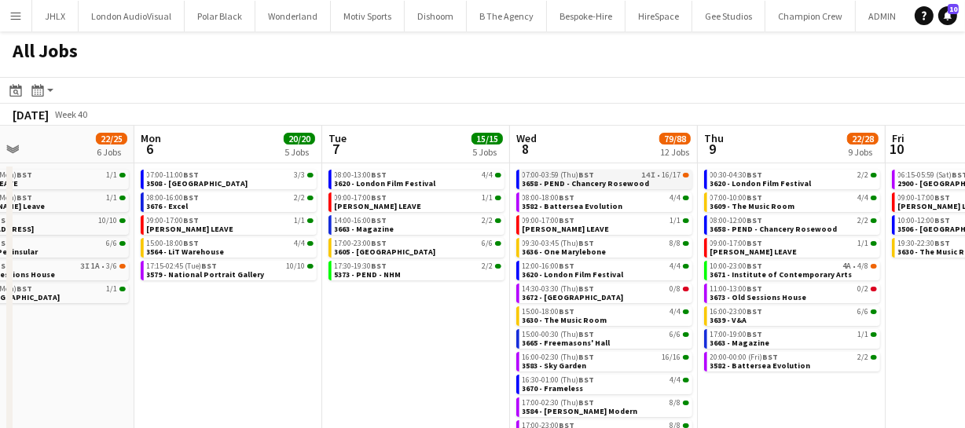
click at [598, 182] on span "3658 - PEND - Chancery Rosewood" at bounding box center [585, 183] width 127 height 10
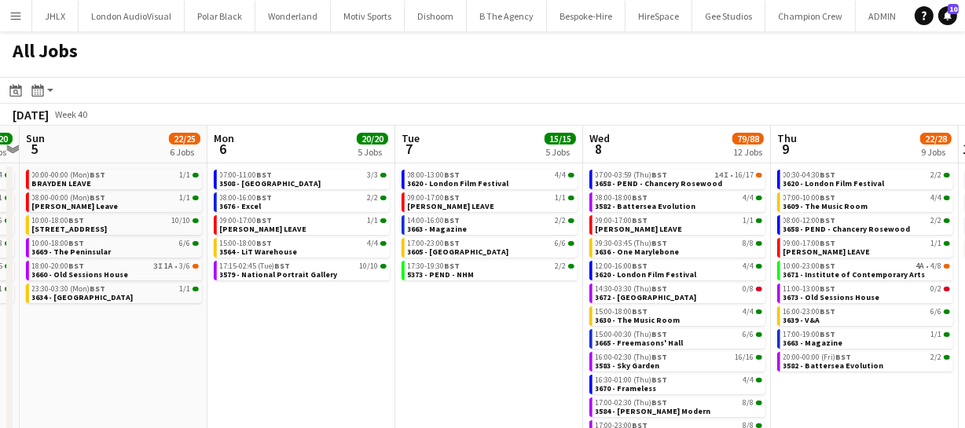
drag, startPoint x: 362, startPoint y: 313, endPoint x: 435, endPoint y: 316, distance: 73.1
click at [435, 316] on app-calendar-viewport "Thu 2 44/45 10 Jobs Fri 3 29/32 4 Jobs Sat 4 20/20 6 Jobs Sun 5 22/25 6 Jobs Mo…" at bounding box center [482, 284] width 965 height 317
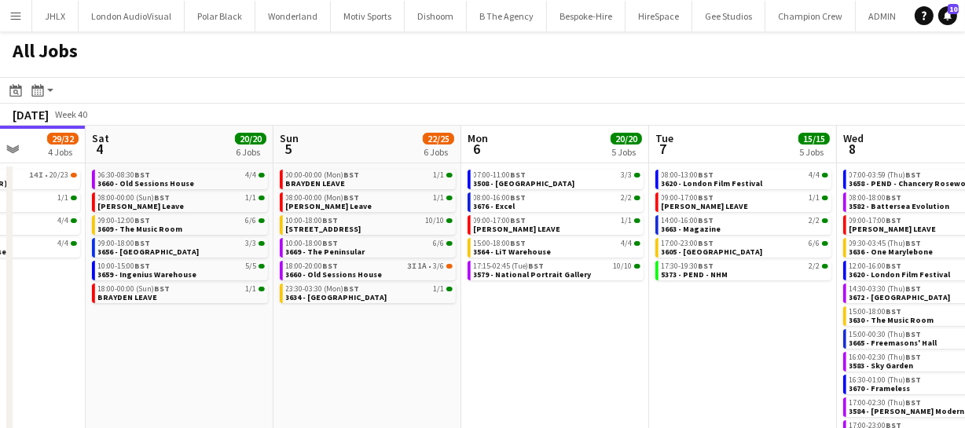
scroll to position [0, 476]
drag, startPoint x: 335, startPoint y: 344, endPoint x: 590, endPoint y: 332, distance: 255.6
click at [590, 332] on app-calendar-viewport "Wed 1 42/42 9 Jobs Thu 2 44/45 10 Jobs Fri 3 29/32 4 Jobs Sat 4 20/20 6 Jobs Su…" at bounding box center [482, 284] width 965 height 317
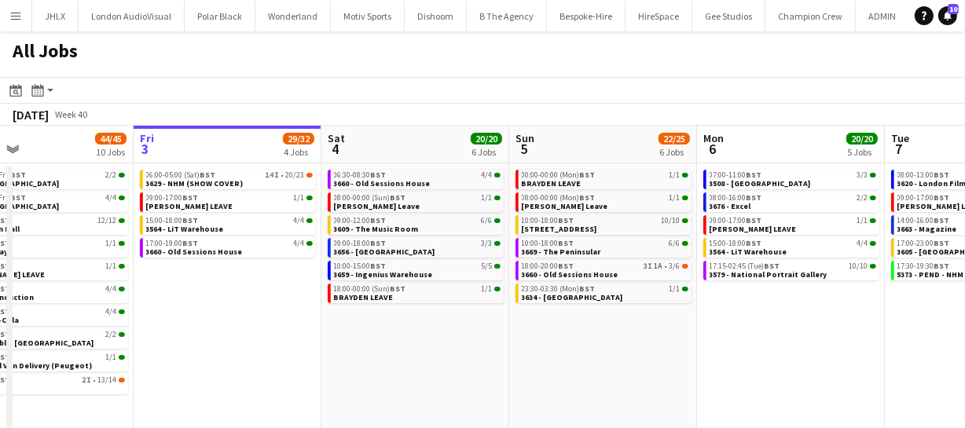
scroll to position [0, 425]
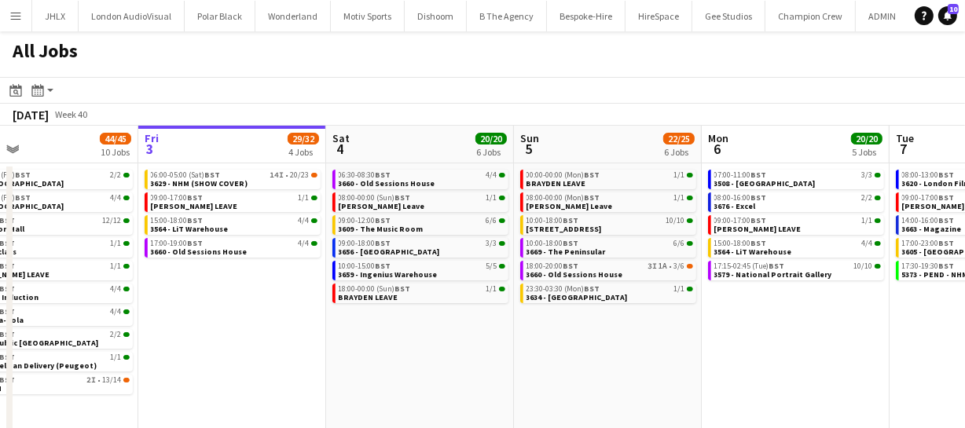
drag, startPoint x: 423, startPoint y: 341, endPoint x: 655, endPoint y: 332, distance: 232.7
click at [656, 332] on app-calendar-viewport "Tue 30 62/62 12 Jobs Wed 1 42/42 9 Jobs Thu 2 44/45 10 Jobs Fri 3 29/32 4 Jobs …" at bounding box center [482, 284] width 965 height 317
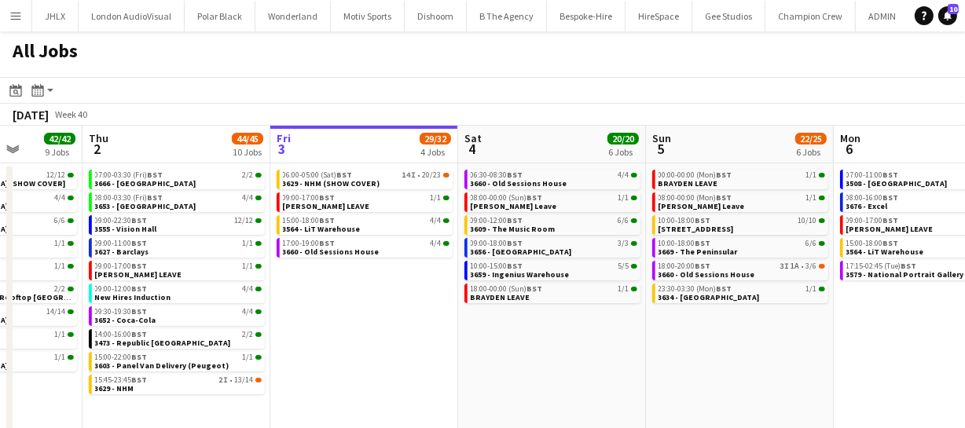
scroll to position [0, 480]
drag, startPoint x: 444, startPoint y: 346, endPoint x: 577, endPoint y: 350, distance: 133.6
click at [577, 350] on app-calendar-viewport "Mon 29 30/30 7 Jobs Tue 30 62/62 12 Jobs Wed 1 42/42 9 Jobs Thu 2 44/45 10 Jobs…" at bounding box center [482, 284] width 965 height 317
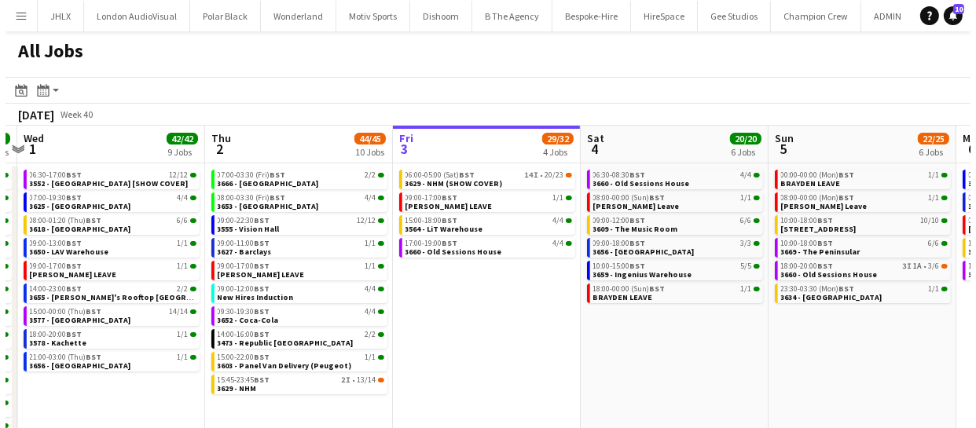
scroll to position [0, 334]
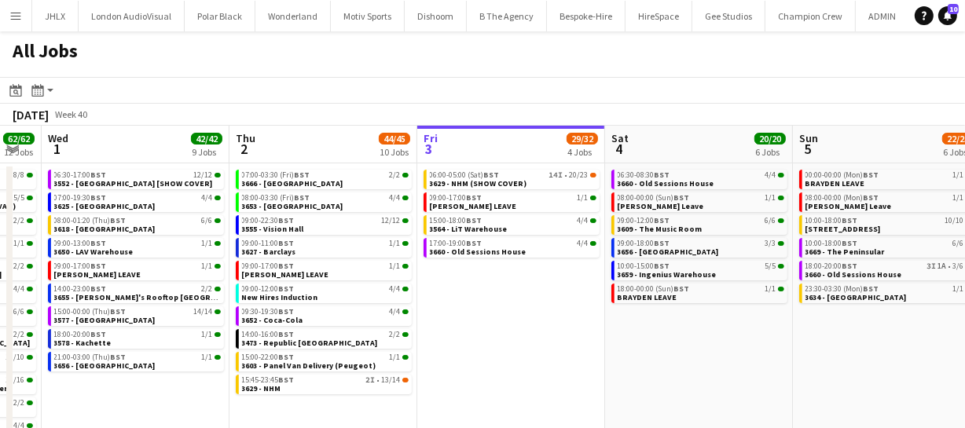
drag, startPoint x: 375, startPoint y: 376, endPoint x: 521, endPoint y: 368, distance: 146.3
click at [521, 368] on app-calendar-viewport "Mon 29 30/30 7 Jobs Tue 30 62/62 12 Jobs Wed 1 42/42 9 Jobs Thu 2 44/45 10 Jobs…" at bounding box center [482, 284] width 965 height 317
click at [14, 86] on icon at bounding box center [15, 90] width 12 height 13
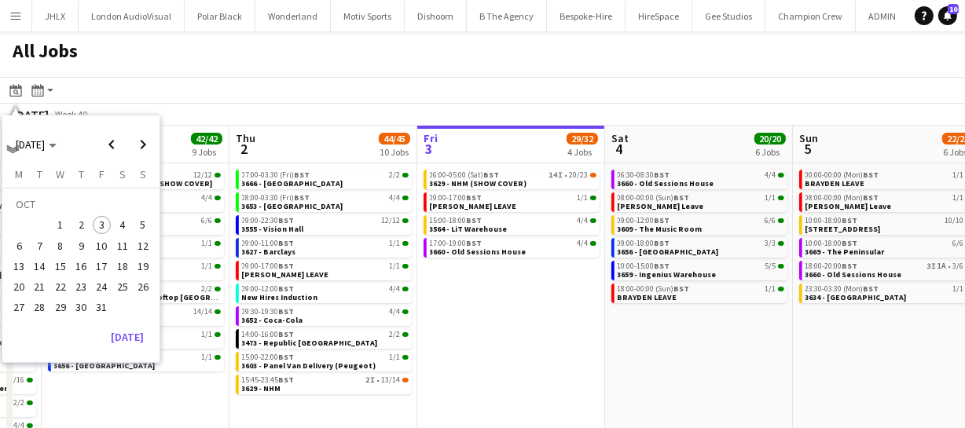
click at [217, 71] on div "All Jobs" at bounding box center [482, 54] width 965 height 46
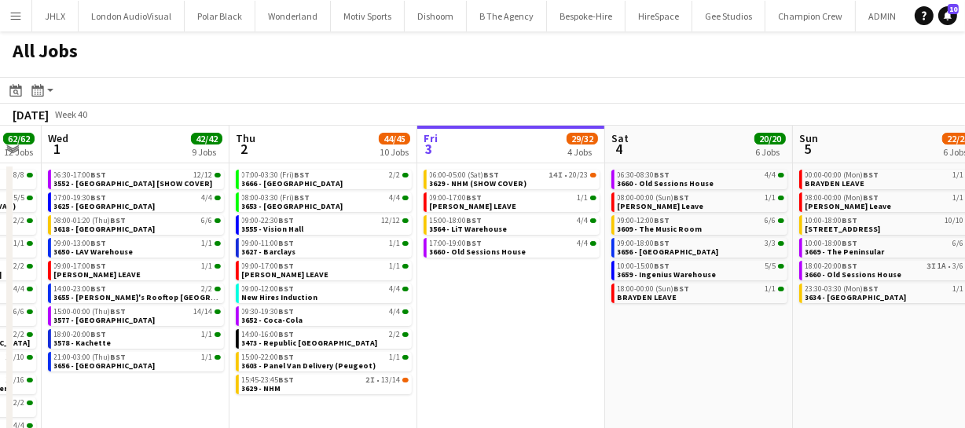
click at [11, 16] on app-icon "Menu" at bounding box center [15, 15] width 13 height 13
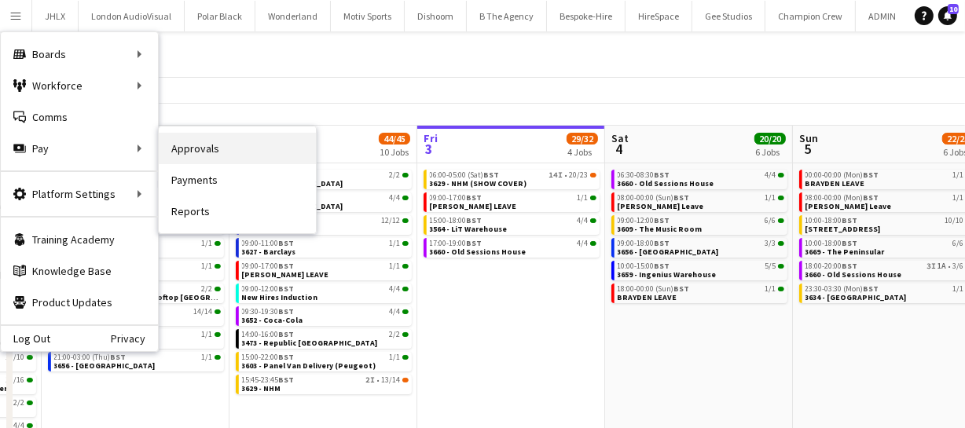
click at [172, 146] on link "Approvals" at bounding box center [237, 148] width 157 height 31
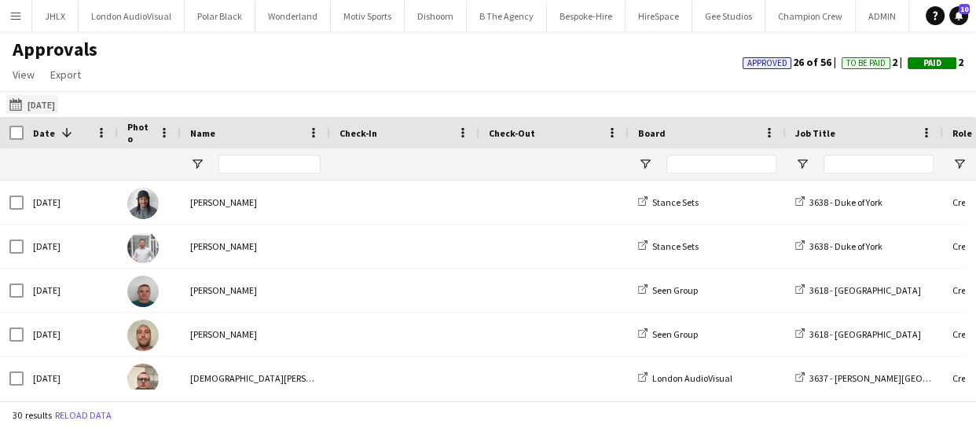
click at [39, 103] on button "29-09-2025 29-09-2025" at bounding box center [32, 104] width 52 height 19
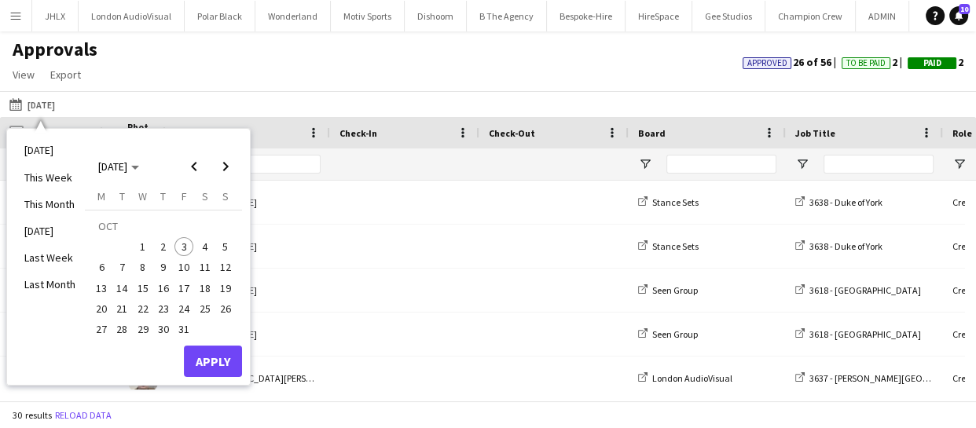
click at [156, 247] on span "2" at bounding box center [163, 246] width 19 height 19
click at [204, 363] on button "Apply" at bounding box center [213, 361] width 58 height 31
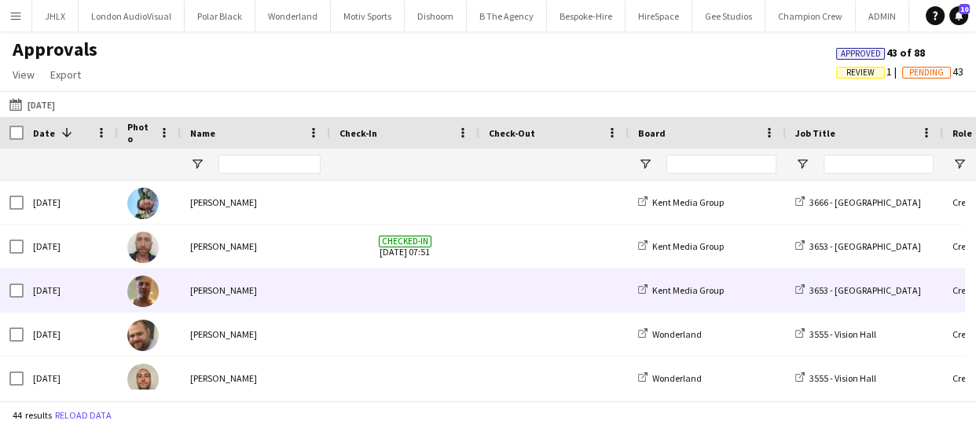
scroll to position [71, 0]
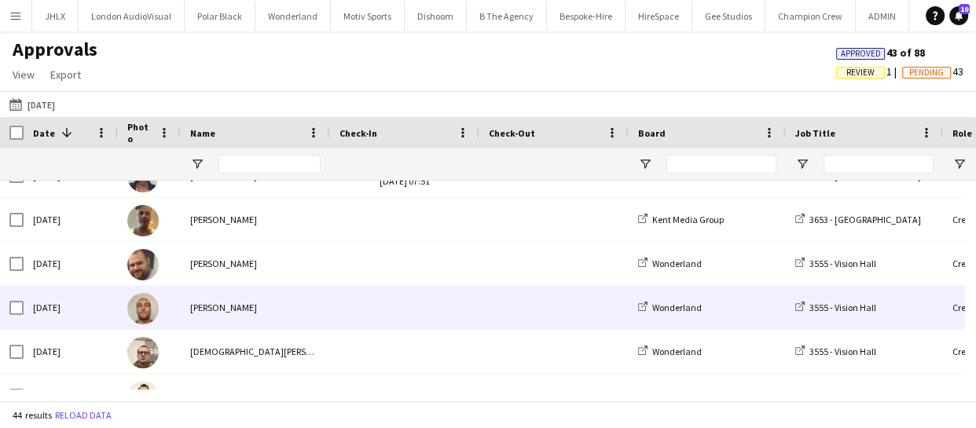
drag, startPoint x: 438, startPoint y: 285, endPoint x: 347, endPoint y: 306, distance: 93.4
click at [367, 292] on span at bounding box center [404, 307] width 130 height 43
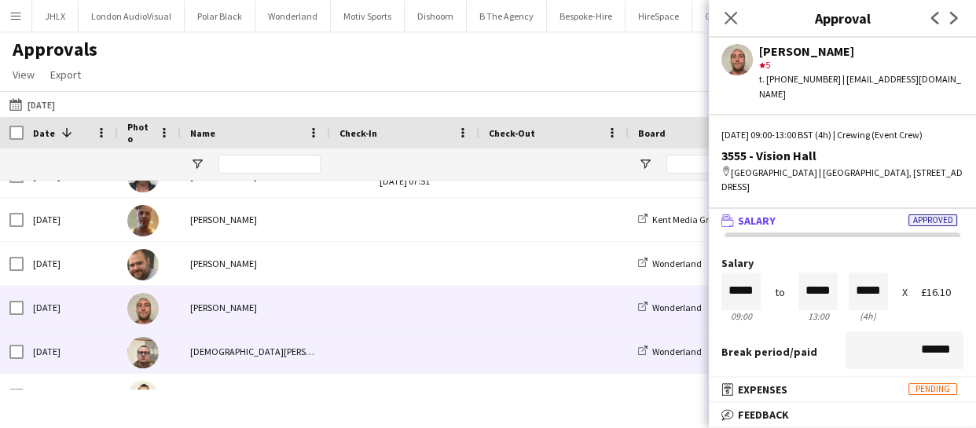
click at [354, 340] on span at bounding box center [404, 351] width 130 height 43
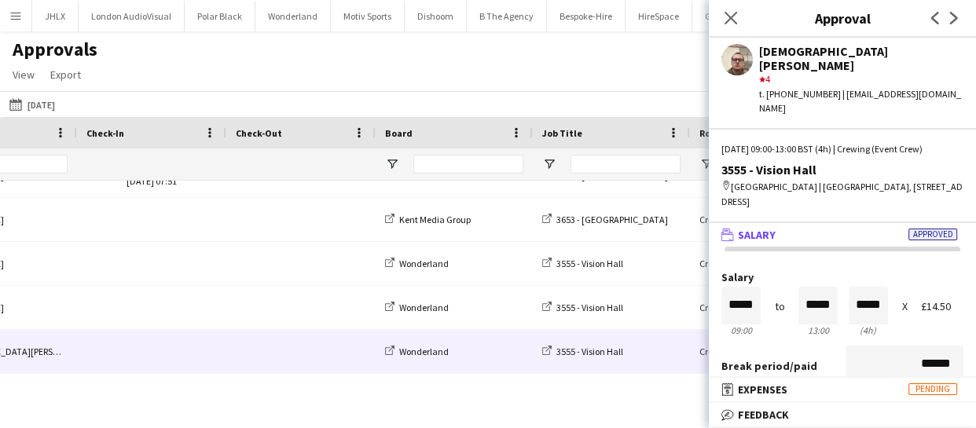
scroll to position [0, 0]
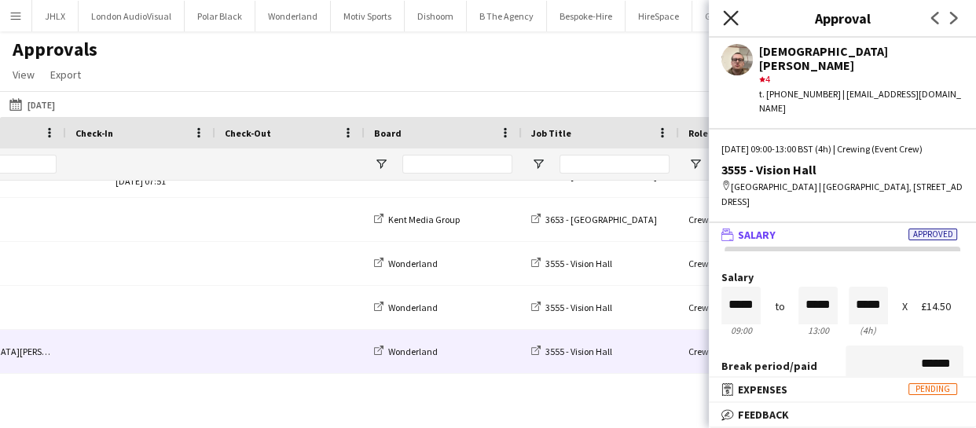
click at [728, 15] on icon at bounding box center [730, 17] width 15 height 15
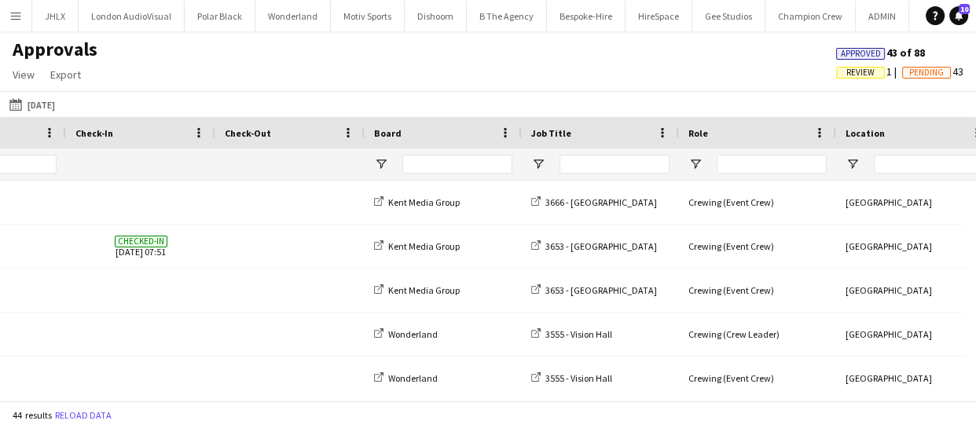
click at [9, 16] on app-icon "Menu" at bounding box center [15, 15] width 13 height 13
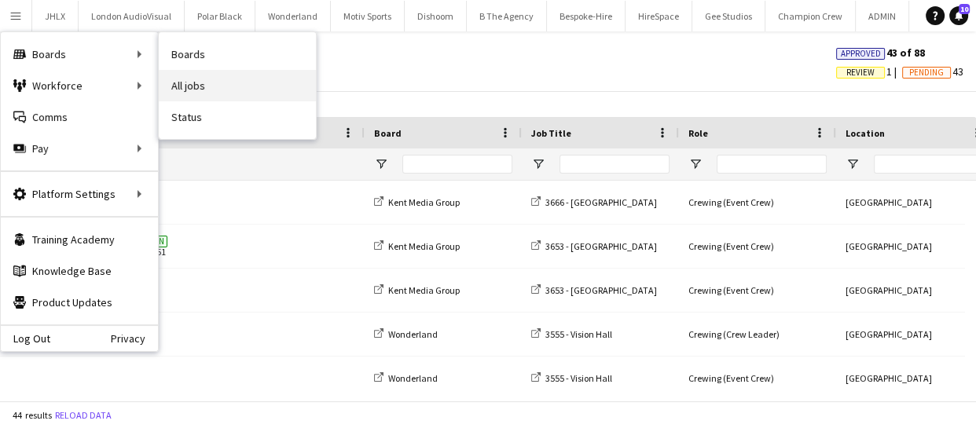
click at [184, 90] on link "All jobs" at bounding box center [237, 85] width 157 height 31
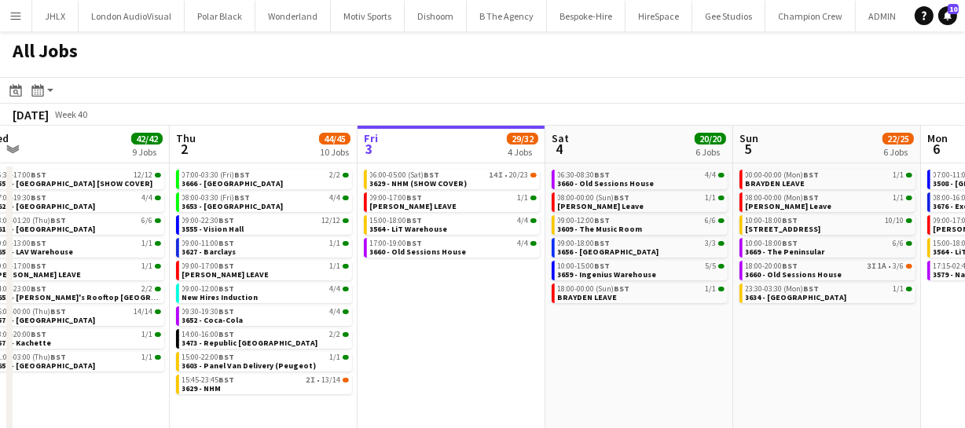
scroll to position [0, 486]
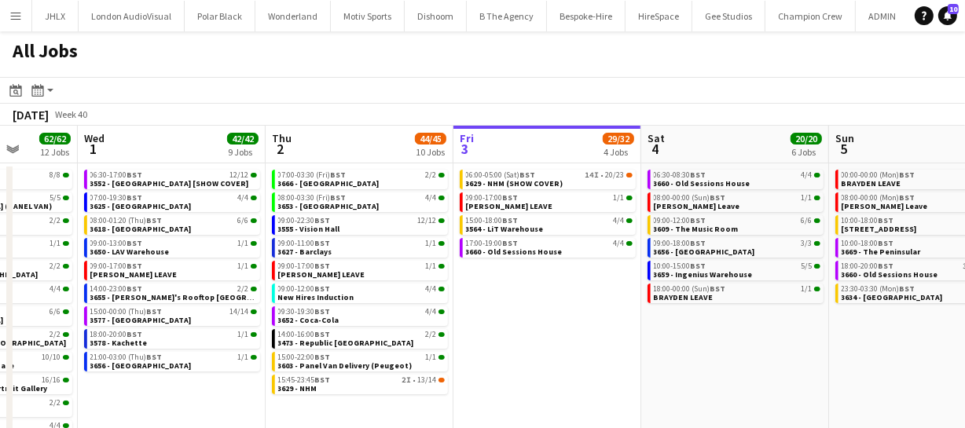
drag, startPoint x: 240, startPoint y: 339, endPoint x: 506, endPoint y: 328, distance: 265.7
click at [506, 328] on app-calendar-viewport "Sun 28 26/26 8 Jobs Mon 29 30/30 7 Jobs Tue 30 62/62 12 Jobs Wed 1 42/42 9 Jobs…" at bounding box center [482, 284] width 965 height 317
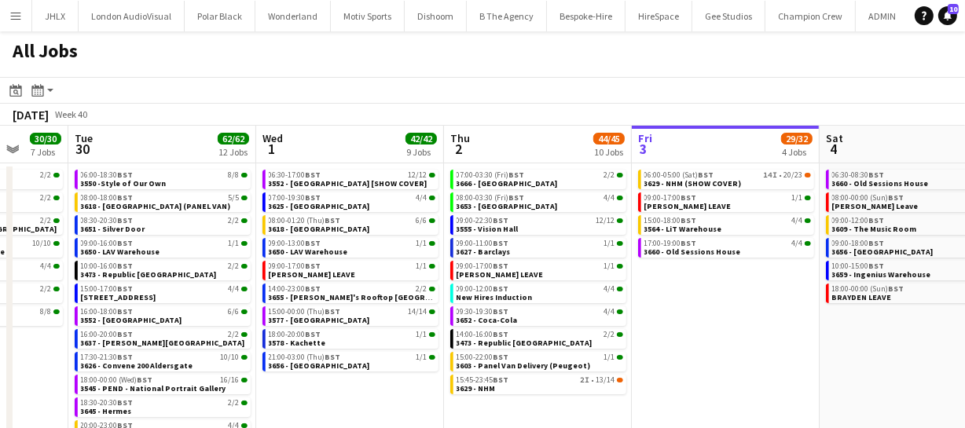
scroll to position [0, 495]
drag, startPoint x: 506, startPoint y: 329, endPoint x: 684, endPoint y: 327, distance: 177.6
click at [684, 327] on app-calendar-viewport "Sat 27 35/39 6 Jobs Sun 28 26/26 8 Jobs Mon 29 30/30 7 Jobs Tue 30 62/62 12 Job…" at bounding box center [482, 284] width 965 height 317
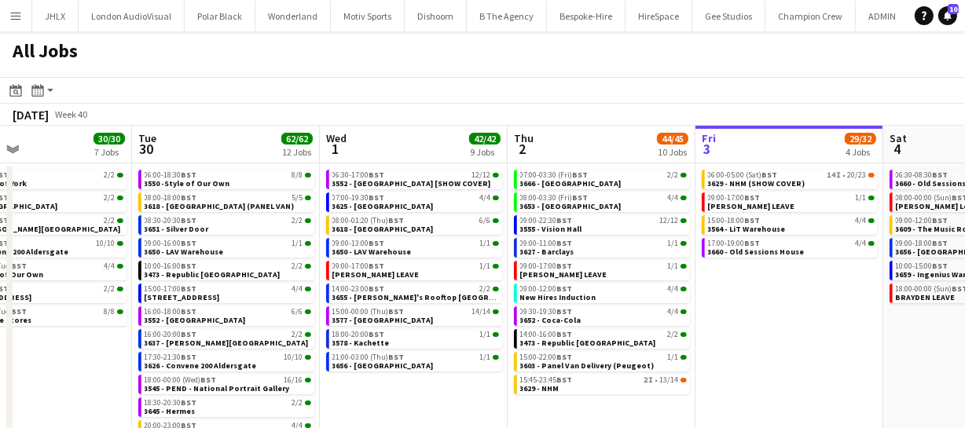
scroll to position [0, 420]
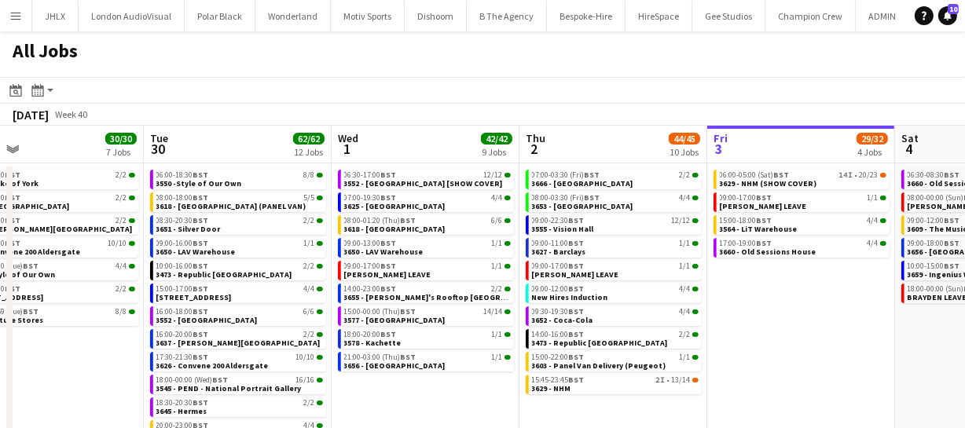
drag, startPoint x: 352, startPoint y: 381, endPoint x: 427, endPoint y: 380, distance: 75.4
click at [427, 380] on app-calendar-viewport "Sat 27 35/39 6 Jobs Sun 28 26/26 8 Jobs Mon 29 30/30 7 Jobs Tue 30 62/62 12 Job…" at bounding box center [482, 284] width 965 height 317
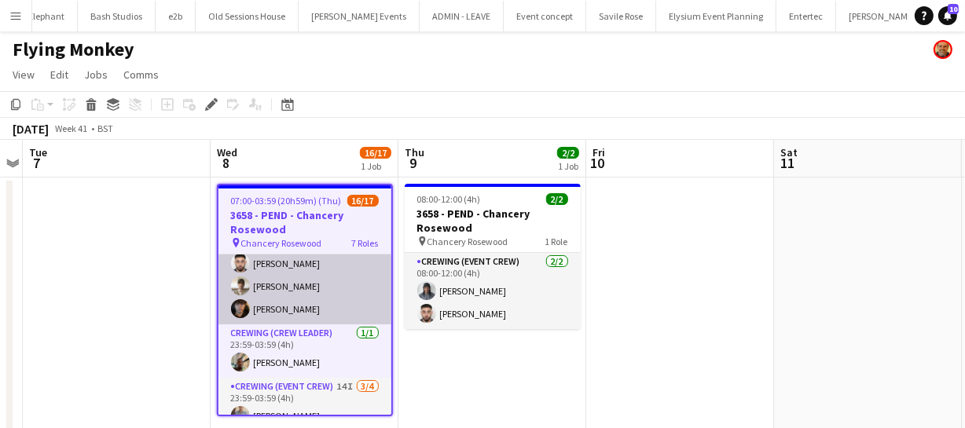
scroll to position [440, 0]
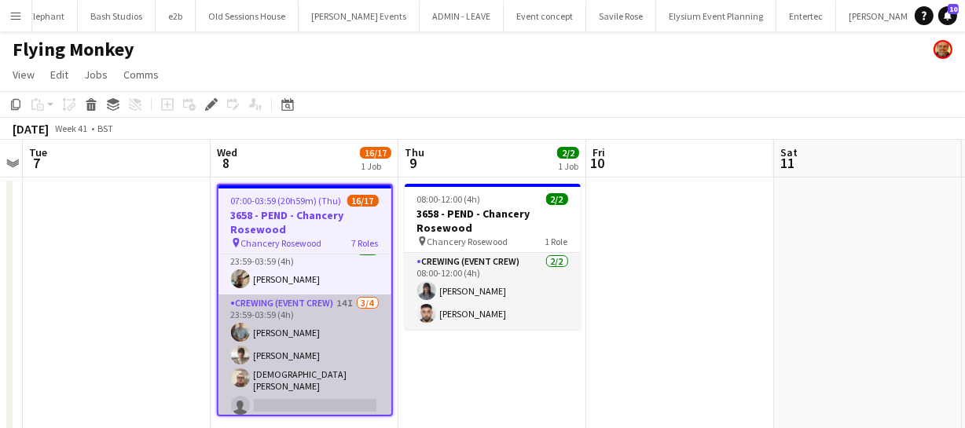
click at [319, 332] on app-card-role "Crewing (Event Crew) 14I [DATE] 23:59-03:59 (4h) [PERSON_NAME] [PERSON_NAME] [P…" at bounding box center [304, 358] width 173 height 126
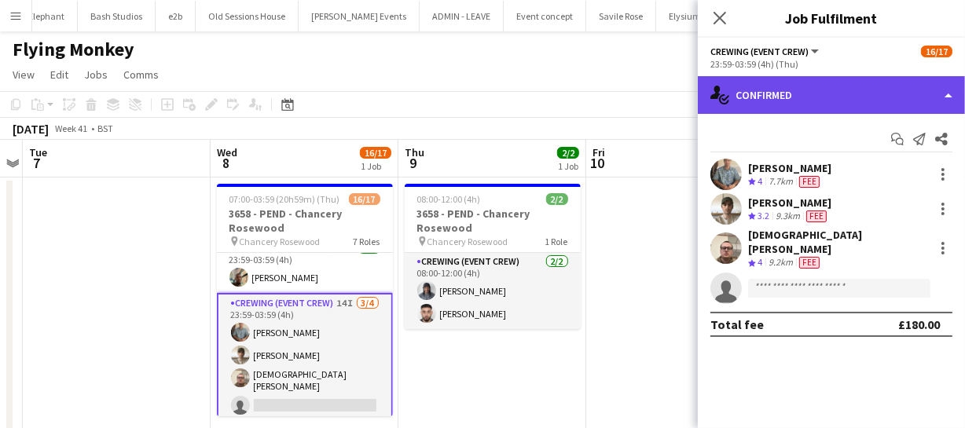
click at [806, 86] on div "single-neutral-actions-check-2 Confirmed" at bounding box center [831, 95] width 267 height 38
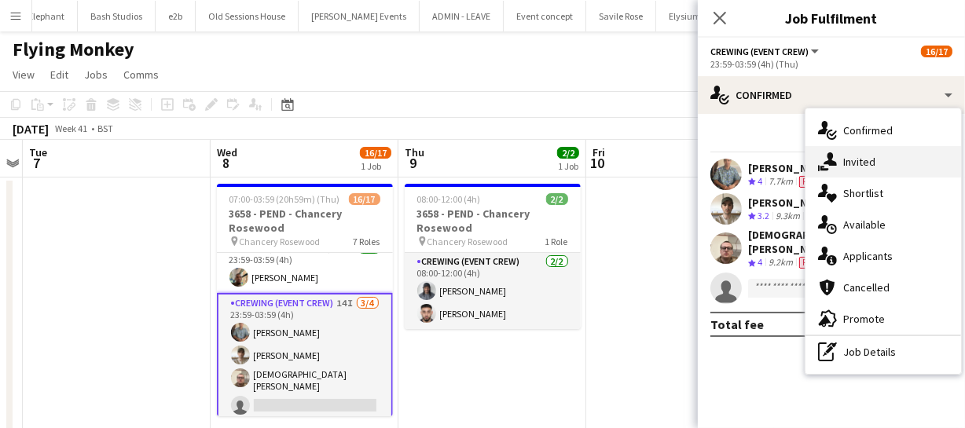
click at [866, 157] on span "Invited" at bounding box center [859, 162] width 32 height 14
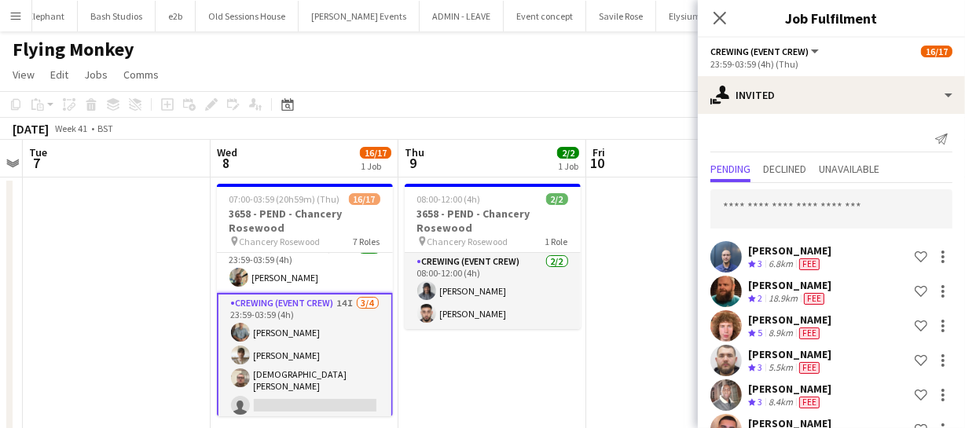
scroll to position [71, 0]
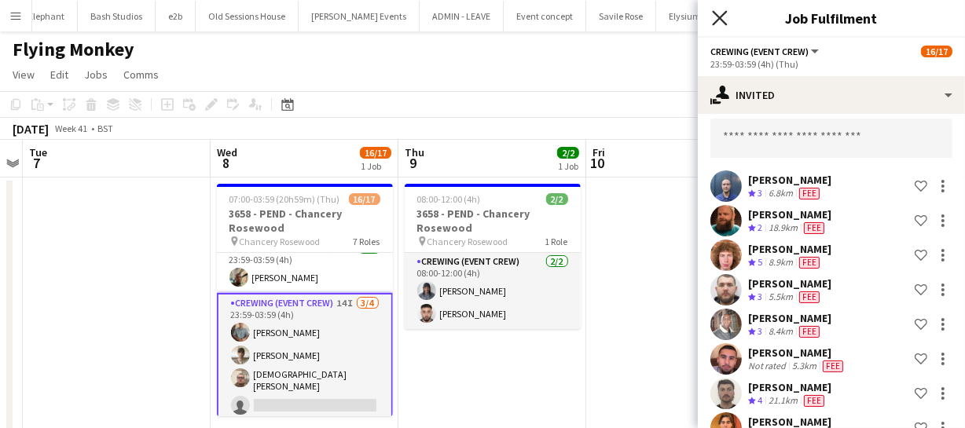
click at [717, 22] on icon at bounding box center [719, 17] width 15 height 15
